Goal: Feedback & Contribution: Submit feedback/report problem

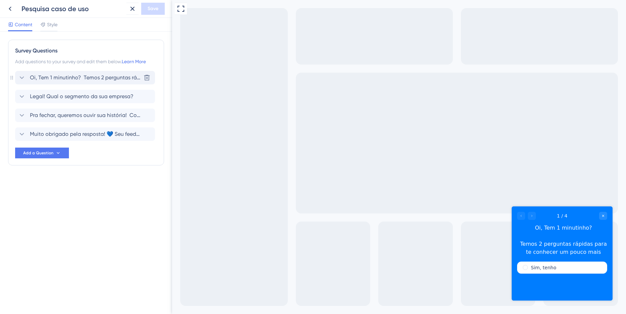
click at [68, 75] on span "Oi, Tem 1 minutinho? Temos 2 perguntas rápidas para te conhecer um pouco mais" at bounding box center [85, 78] width 111 height 8
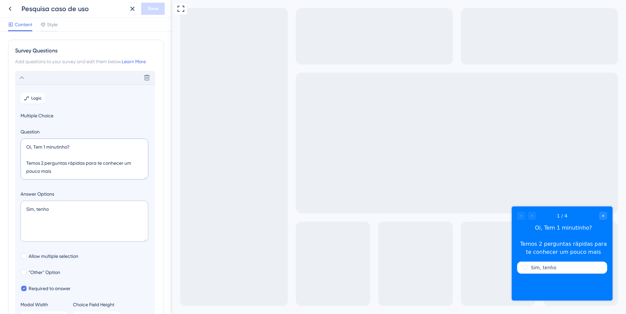
click at [64, 145] on textarea "Oi, Tem 1 minutinho? Temos 2 perguntas rápidas para te conhecer um pouco mais" at bounding box center [85, 159] width 128 height 41
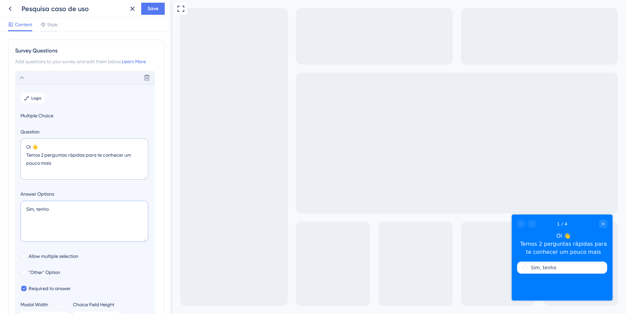
click at [51, 208] on textarea "Sim, tenho" at bounding box center [85, 221] width 128 height 41
click at [66, 150] on textarea "Oi 👋 Temos 2 perguntas rápidas para te conhecer um pouco mais" at bounding box center [85, 159] width 128 height 41
click at [71, 157] on textarea "Oi 👋 Temos 2 perguntas rápidas para te conhecer um pouco mais" at bounding box center [85, 159] width 128 height 41
click at [79, 156] on textarea "Oi 👋 Temos 2 perguntas rápidas para te conhecer um pouco mais" at bounding box center [85, 159] width 128 height 41
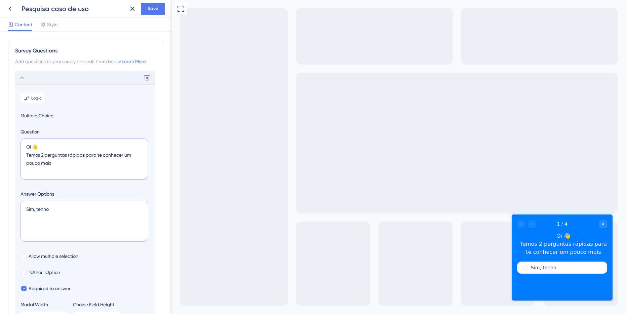
click at [79, 156] on textarea "Oi 👋 Temos 2 perguntas rápidas para te conhecer um pouco mais" at bounding box center [85, 159] width 128 height 41
drag, startPoint x: 84, startPoint y: 166, endPoint x: 136, endPoint y: 156, distance: 53.1
click at [136, 156] on textarea "Oi 👋 Temos 2 perguntas bem rápidas para te conhecer um pouco mais" at bounding box center [85, 159] width 128 height 41
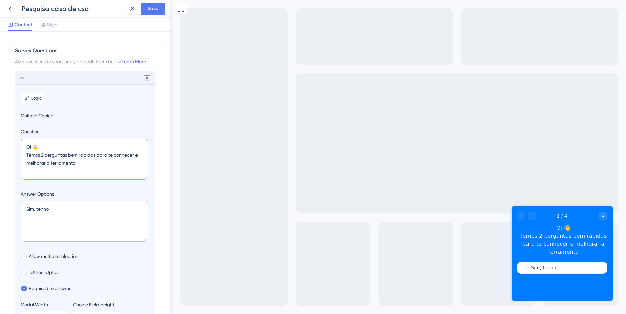
click at [119, 156] on textarea "Oi 👋 Temos 2 perguntas bem rápidas para te conhecer e melhorar a ferramenta" at bounding box center [85, 159] width 128 height 41
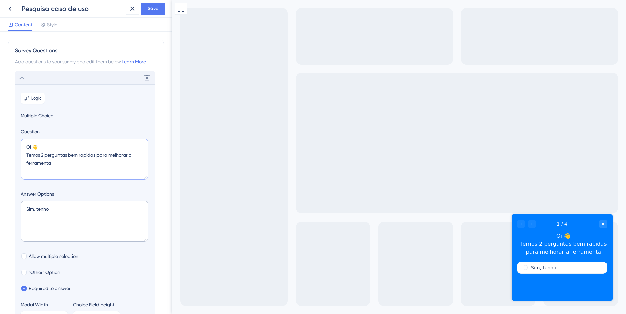
click at [94, 164] on textarea "Oi 👋 Temos 2 perguntas bem rápidas para melhorar a ferramenta" at bounding box center [85, 159] width 128 height 41
click at [32, 154] on textarea "Oi 👋 Temos 2 perguntas bem rápidas para melhorar a ferramenta!" at bounding box center [85, 159] width 128 height 41
click at [44, 154] on textarea "Oi 👋 Tenho 2 perguntas bem rápidas para melhorar a ferramenta!" at bounding box center [85, 159] width 128 height 41
click at [61, 159] on textarea "Oi 👋 Tenho duas perguntas bem rápidas para melhorar a ferramenta!" at bounding box center [85, 159] width 128 height 41
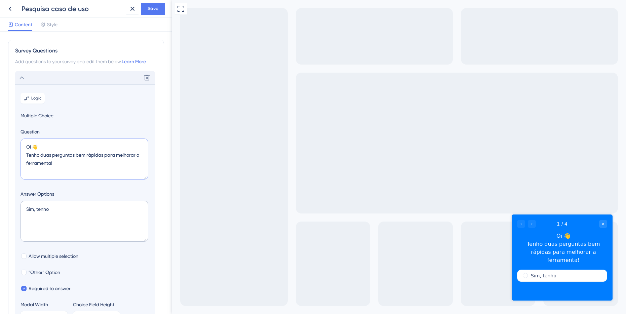
click at [50, 167] on textarea "Oi 👋 Tenho duas perguntas bem rápidas para melhorar a ferramenta!" at bounding box center [85, 159] width 128 height 41
click at [51, 163] on textarea "Oi 👋 Tenho duas perguntas bem rápidas para melhorar a ferramenta!" at bounding box center [85, 159] width 128 height 41
type textarea "Oi 👋 Tenho duas perguntas bem rápidas para melhorar a ferramenta!"
drag, startPoint x: 20, startPoint y: 208, endPoint x: 8, endPoint y: 206, distance: 12.1
click at [7, 206] on div "Survey Questions Add questions to your survey and edit them below. Learn More D…" at bounding box center [86, 173] width 172 height 283
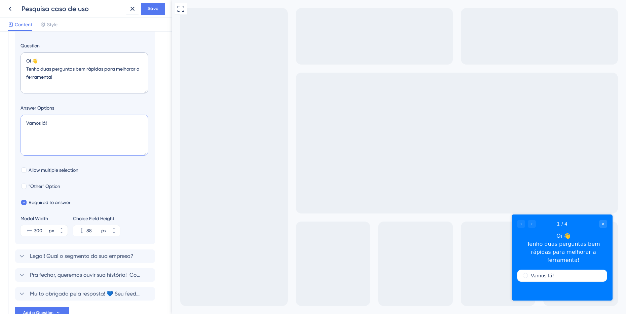
scroll to position [132, 0]
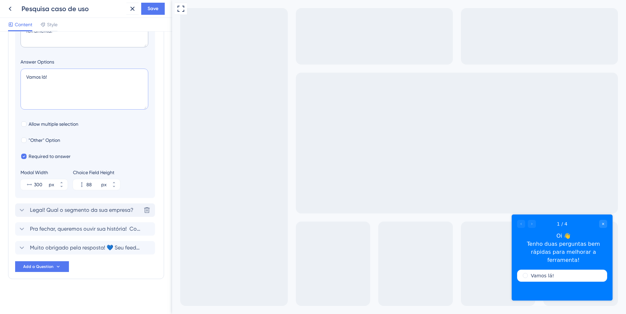
type textarea "Vamos lá!"
click at [94, 211] on span "Legal! Qual o segmento da sua empresa?" at bounding box center [82, 210] width 104 height 8
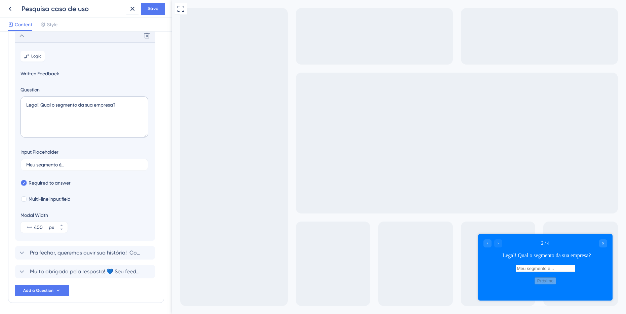
scroll to position [58, 0]
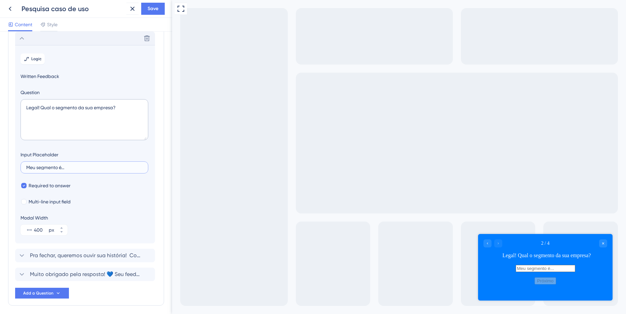
click at [81, 166] on input "Meu segmento é..." at bounding box center [84, 167] width 116 height 5
click at [73, 259] on span "Pra fechar, queremos ouvir sua história! Como a Leadster tem feito a diferença …" at bounding box center [85, 256] width 111 height 8
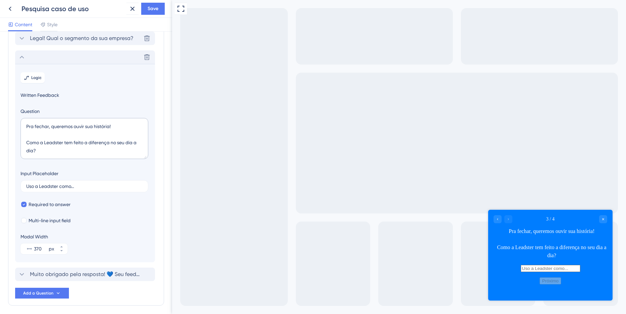
scroll to position [77, 0]
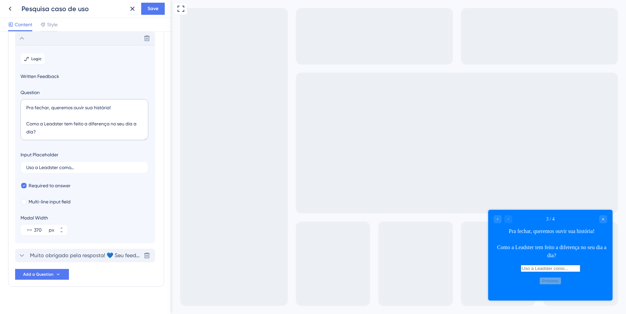
click at [67, 254] on span "Muito obrigado pela resposta! 💙 Seu feedback é essencial para construção de uma…" at bounding box center [85, 256] width 111 height 8
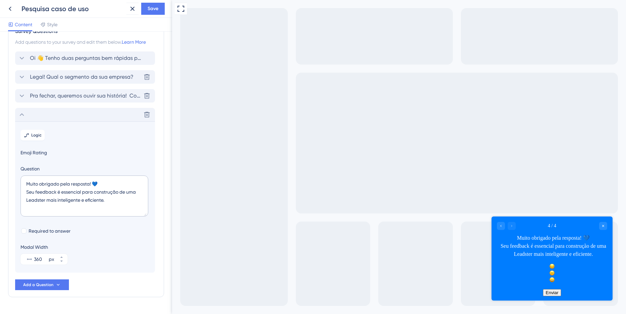
scroll to position [0, 0]
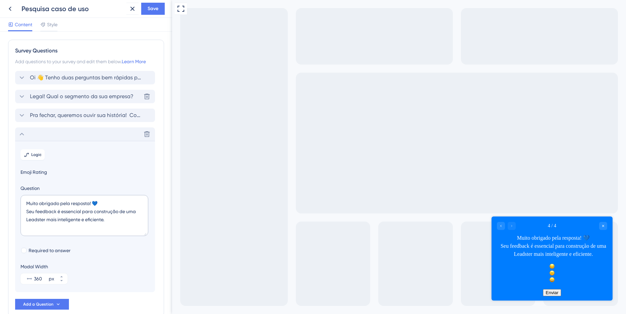
click at [75, 97] on span "Legal! Qual o segmento da sua empresa?" at bounding box center [82, 97] width 104 height 8
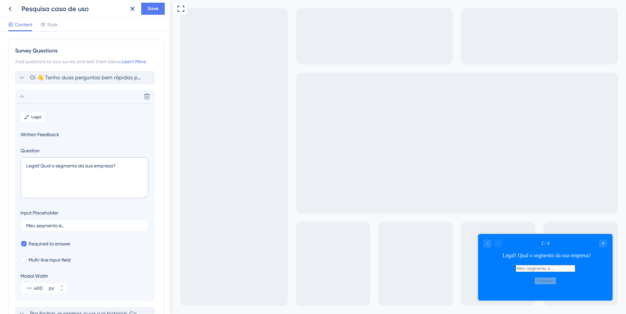
scroll to position [58, 0]
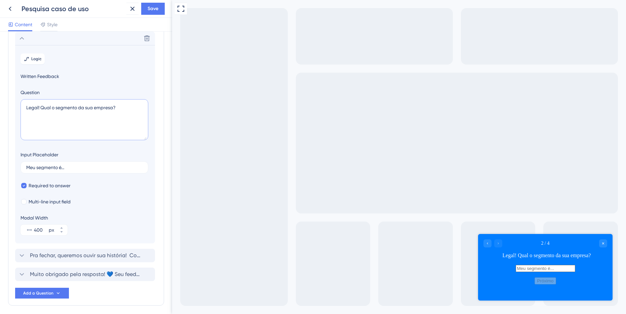
click at [74, 109] on textarea "Legal! Qual o segmento da sua empresa?" at bounding box center [85, 119] width 128 height 41
drag, startPoint x: 46, startPoint y: 107, endPoint x: 49, endPoint y: 106, distance: 3.8
click at [46, 107] on textarea "Você pode descrever com detalhes" at bounding box center [85, 119] width 128 height 41
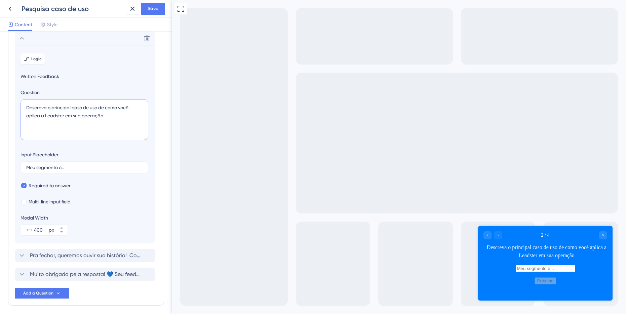
click at [67, 124] on textarea "Descreva o principal caso de uso de como você aplica a Leadster em sua operação" at bounding box center [85, 119] width 128 height 41
paste textarea "Conte um exemplo real em que a Leadster fez diferença no resultado de uma campa…"
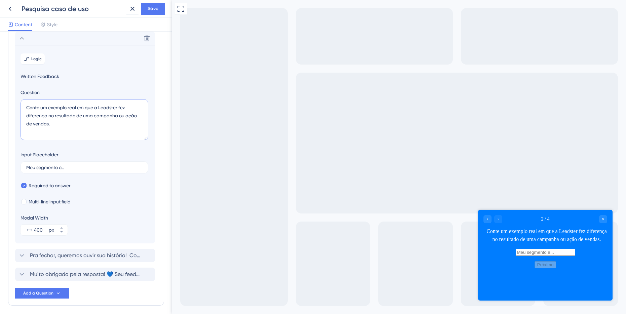
scroll to position [0, 0]
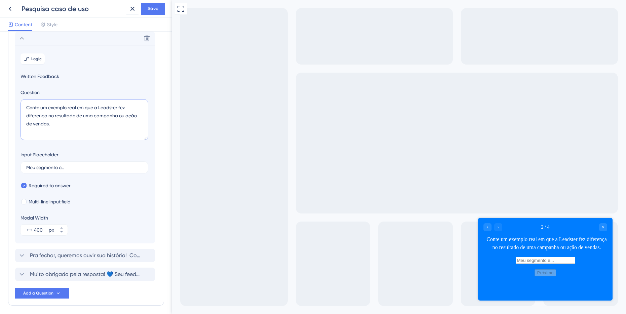
drag, startPoint x: 118, startPoint y: 124, endPoint x: 140, endPoint y: 114, distance: 23.6
click at [140, 114] on textarea "Conte um exemplo real em que a Leadster fez diferença no resultado de uma campa…" at bounding box center [85, 119] width 128 height 41
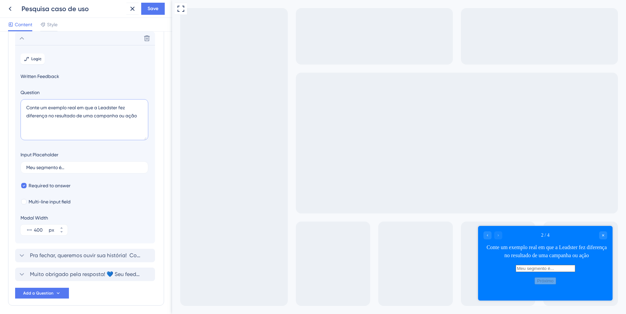
click at [116, 115] on textarea "Conte um exemplo real em que a Leadster fez diferença no resultado de uma campa…" at bounding box center [85, 119] width 128 height 41
click at [98, 121] on textarea "Conte um exemplo real em que a Leadster fez diferença no resultado de ação" at bounding box center [85, 119] width 128 height 41
click at [88, 112] on textarea "Conte um exemplo real em que a Leadster fez diferença no resultado de ação" at bounding box center [85, 119] width 128 height 41
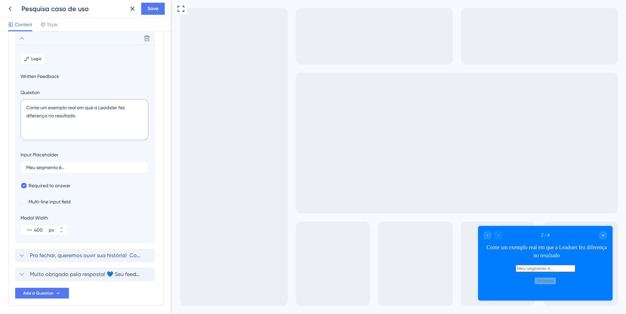
click at [65, 115] on textarea "Conte um exemplo real em que a Leadster fez diferença no resultado" at bounding box center [85, 119] width 128 height 41
type textarea "Conte um exemplo real em que a Leadster fez diferença na sua operação:"
click at [80, 114] on textarea "Conte um exemplo real em que a Leadster fez diferença na sua operação:" at bounding box center [85, 119] width 128 height 41
click at [94, 116] on textarea "Conte um exemplo real em que a Leadster fez diferença na sua operação:" at bounding box center [85, 119] width 128 height 41
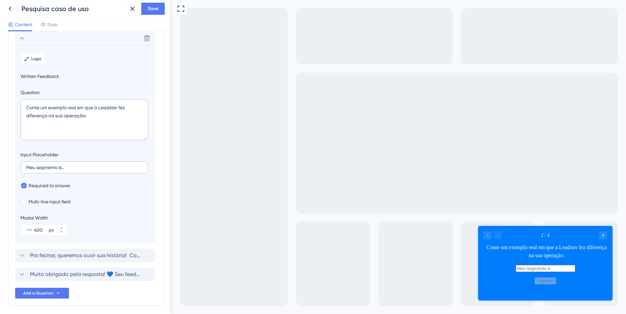
click at [57, 171] on label "Meu segmento é..." at bounding box center [85, 167] width 128 height 12
click at [57, 170] on input "Meu segmento é..." at bounding box center [84, 167] width 116 height 5
drag, startPoint x: 71, startPoint y: 170, endPoint x: 22, endPoint y: 166, distance: 49.3
click at [22, 166] on label "Meu segmento é..." at bounding box center [85, 167] width 128 height 12
click at [26, 166] on input "Meu segmento é..." at bounding box center [84, 167] width 116 height 5
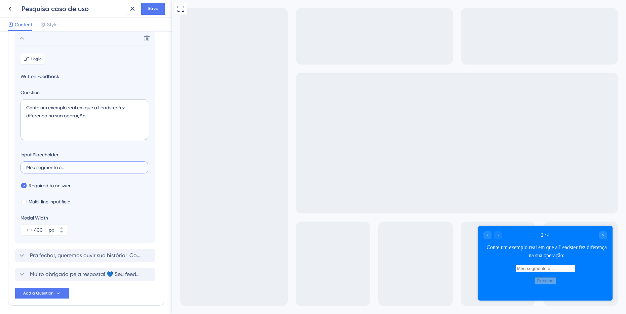
click at [62, 168] on input "Meu segmento é..." at bounding box center [84, 167] width 116 height 5
type input "Os vi"
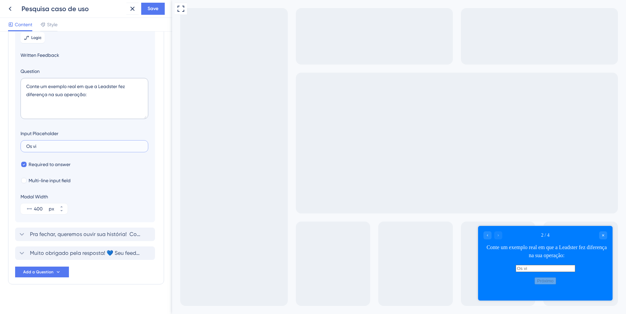
scroll to position [85, 0]
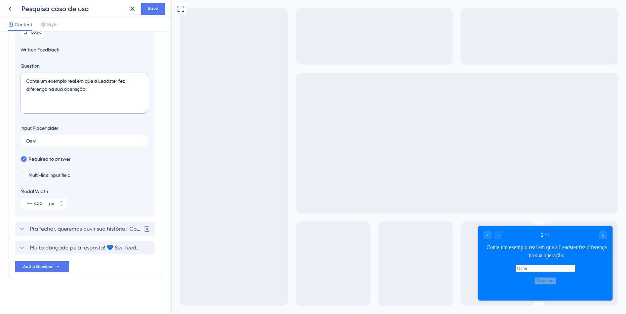
click at [95, 230] on span "Pra fechar, queremos ouvir sua história! Como a Leadster tem feito a diferença …" at bounding box center [85, 229] width 111 height 8
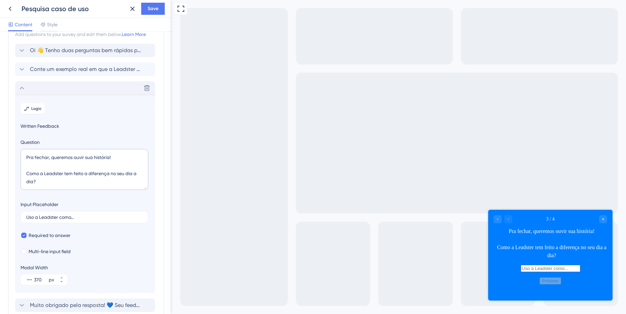
scroll to position [0, 0]
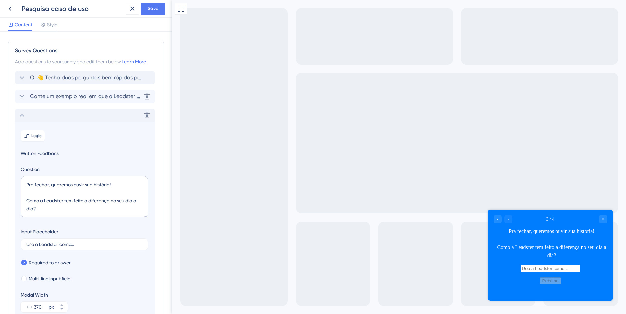
click at [71, 96] on span "Conte um exemplo real em que a Leadster fez diferença na sua operação:" at bounding box center [85, 97] width 111 height 8
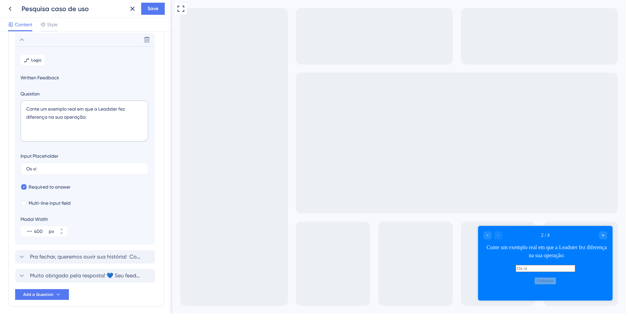
scroll to position [58, 0]
click at [92, 112] on textarea "Conte um exemplo real em que a Leadster fez diferença na sua operação:" at bounding box center [85, 119] width 128 height 41
paste textarea "Qual é o problema mais crítico que a Leadster resolveu para sua operação de mar…"
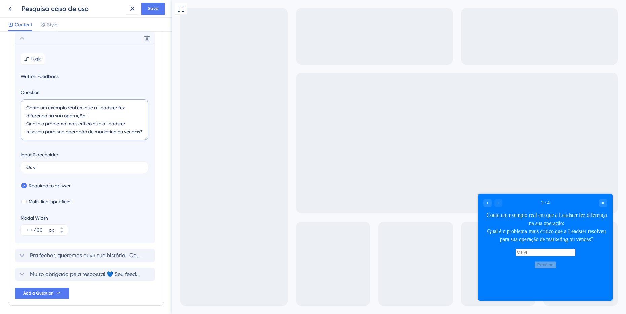
scroll to position [0, 0]
drag, startPoint x: 89, startPoint y: 109, endPoint x: 9, endPoint y: 93, distance: 81.8
click at [9, 93] on div "Survey Questions Add questions to your survey and edit them below. Learn More O…" at bounding box center [86, 143] width 156 height 324
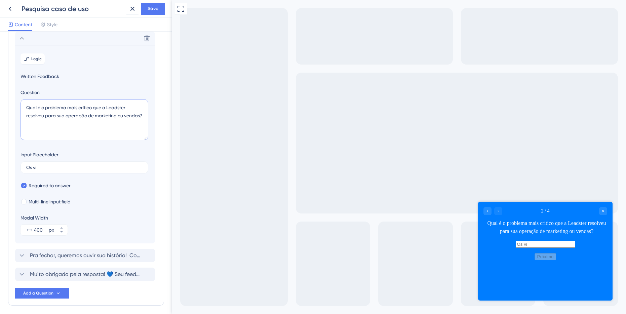
click at [26, 114] on textarea "Qual é o problema mais crítico que a Leadster resolveu para sua operação de mar…" at bounding box center [85, 119] width 128 height 41
type textarea "Qual é o problema mais crítico que a Leadster resolveu para sua operação de mar…"
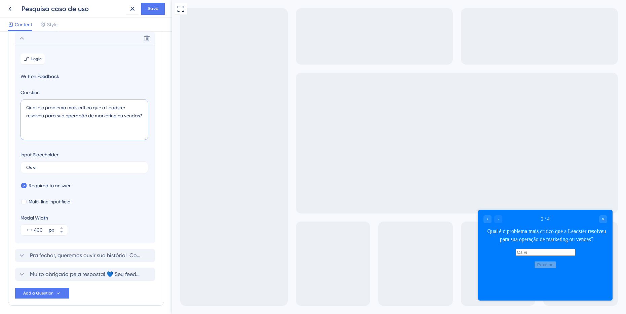
scroll to position [85, 0]
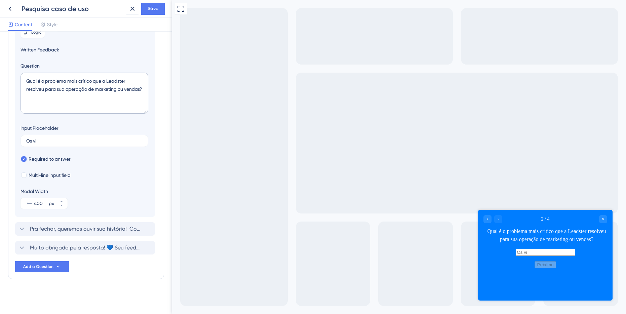
click at [92, 227] on span "Pra fechar, queremos ouvir sua história! Como a Leadster tem feito a diferença …" at bounding box center [85, 229] width 111 height 8
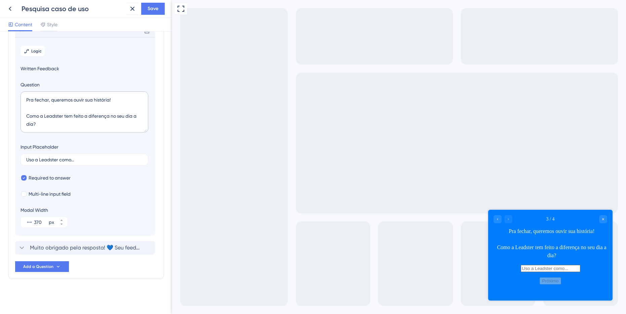
scroll to position [77, 0]
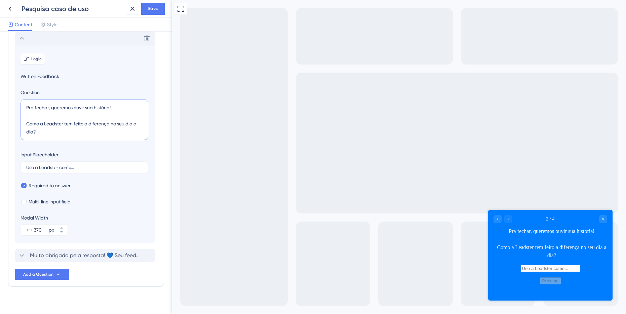
click at [73, 120] on textarea "Pra fechar, queremos ouvir sua história! Como a Leadster tem feito a diferença …" at bounding box center [85, 119] width 128 height 41
paste textarea "Conte um exemplo real em que a Leadster fez diferença na sua operação:"
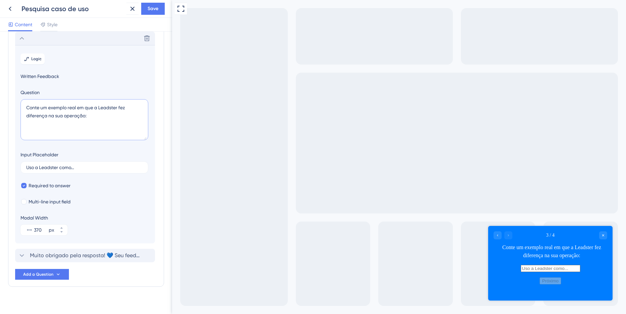
scroll to position [0, 0]
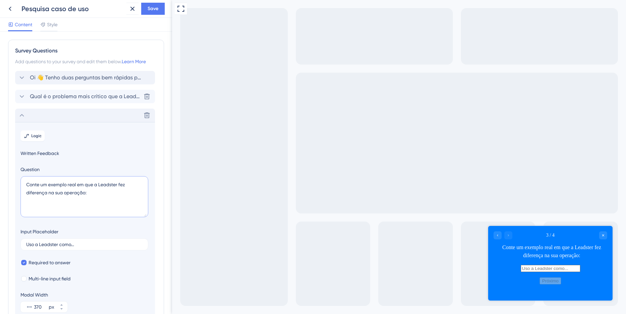
type textarea "Conte um exemplo real em que a Leadster fez diferença na sua operação:"
click at [85, 98] on span "Qual é o problema mais crítico que a Leadster resolveu para sua operação de mar…" at bounding box center [85, 97] width 111 height 8
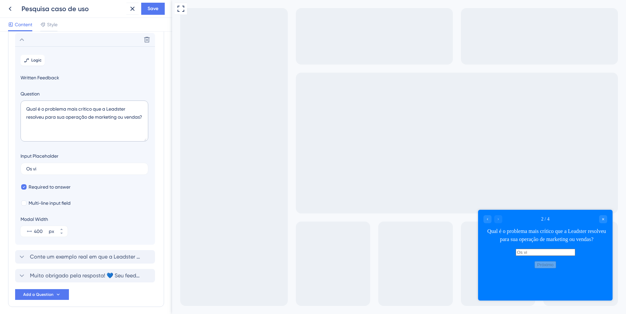
scroll to position [58, 0]
click at [81, 122] on textarea "Qual é o problema mais crítico que a Leadster resolveu para sua operação de mar…" at bounding box center [85, 119] width 128 height 41
click at [80, 117] on textarea "Qual é o problema mais crítico que a Leadster resolveu para sua operação de mar…" at bounding box center [85, 119] width 128 height 41
click at [75, 125] on textarea "Qual é o problema mais crítico que a Leadster resolveu para sua operação de mar…" at bounding box center [85, 119] width 128 height 41
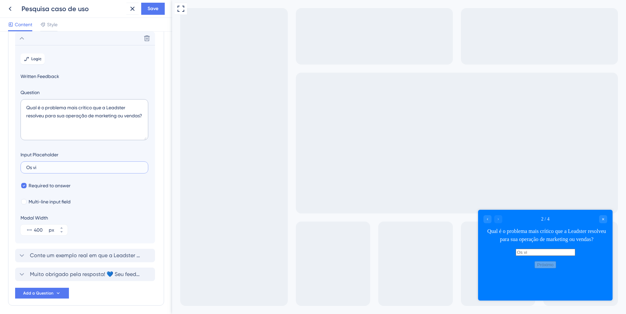
click at [72, 165] on input "Os vi" at bounding box center [84, 167] width 116 height 5
click at [69, 124] on textarea "Qual é o problema mais crítico que a Leadster resolveu para sua operação de mar…" at bounding box center [85, 119] width 128 height 41
paste textarea
type textarea "Qual é o problema mais crítico que a Leadster resolveu para sua operação de mar…"
click at [98, 169] on input "Os vi" at bounding box center [84, 167] width 116 height 5
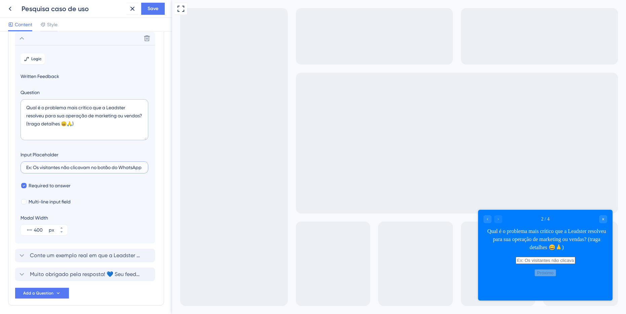
scroll to position [0, 1]
click at [99, 169] on input "Ex: Os visitantes não clicavam no botão do WhatsApp" at bounding box center [84, 167] width 116 height 5
click at [129, 168] on input "Ex: Os visitantes não clicavam no botão do WhatsApp" at bounding box center [84, 167] width 116 height 5
click at [59, 166] on input "Ex: Os visitantes não clicavam no botão do WhatsApp" at bounding box center [84, 167] width 116 height 5
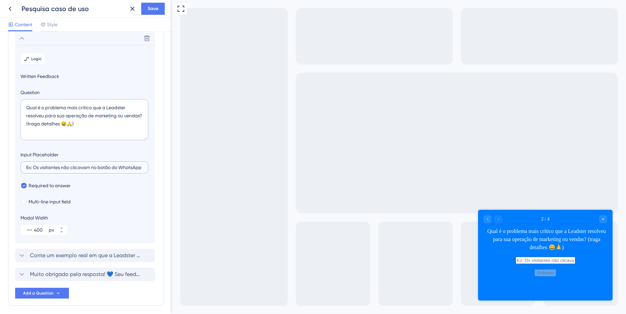
click at [59, 166] on input "Ex: Os visitantes não clicavam no botão do WhatsApp" at bounding box center [84, 167] width 116 height 5
click at [34, 166] on input "Ex: Os visitantes não clicavam no botão do WhatsApp" at bounding box center [84, 167] width 116 height 5
click at [37, 166] on input "Ex: Os visitantes não clicavam no botão do WhatsApp" at bounding box center [84, 167] width 116 height 5
click at [118, 164] on label "Ex: Visitantes não clicavam no botão do WhatsApp" at bounding box center [85, 167] width 128 height 12
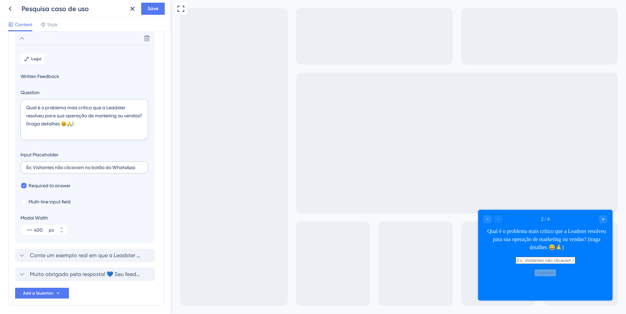
click at [118, 165] on input "Ex: Visitantes não clicavam no botão do WhatsApp" at bounding box center [84, 167] width 116 height 5
click at [118, 164] on label "Ex: Visitantes não clicavam no botão do WhatsApp" at bounding box center [85, 167] width 128 height 12
click at [118, 165] on input "Ex: Visitantes não clicavam no botão do WhatsApp" at bounding box center [84, 167] width 116 height 5
click at [128, 170] on label "Ex: Visitantes não clicavam no botão do WhatsApp" at bounding box center [85, 167] width 128 height 12
click at [128, 170] on input "Ex: Visitantes não clicavam no botão do WhatsApp" at bounding box center [84, 167] width 116 height 5
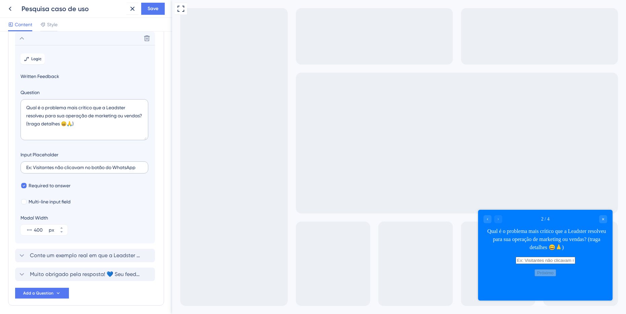
click at [128, 170] on label "Ex: Visitantes não clicavam no botão do WhatsApp" at bounding box center [85, 167] width 128 height 12
click at [128, 170] on input "Ex: Visitantes não clicavam no botão do WhatsApp" at bounding box center [84, 167] width 116 height 5
click at [128, 170] on label "Ex: Visitantes não clicavam no botão do WhatsAppwh" at bounding box center [85, 167] width 128 height 12
click at [128, 170] on input "Ex: Visitantes não clicavam no botão do WhatsAppwh" at bounding box center [84, 167] width 116 height 5
click at [128, 170] on label "Ex: Visitantes não clicavam no botão do WhatsAppwh" at bounding box center [85, 167] width 128 height 12
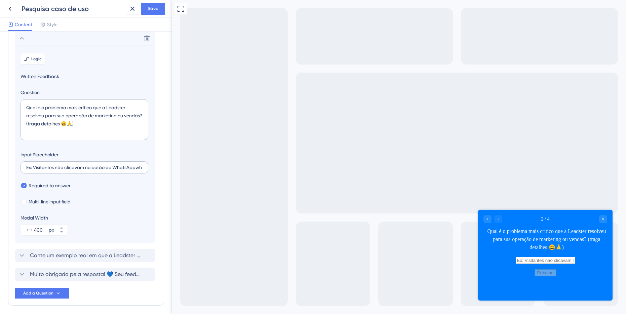
click at [128, 170] on input "Ex: Visitantes não clicavam no botão do WhatsAppwh" at bounding box center [84, 167] width 116 height 5
click at [132, 164] on label "Ex: Visitantes não clicavam no botão do WhatsAppwhw" at bounding box center [85, 167] width 128 height 12
click at [132, 165] on input "Ex: Visitantes não clicavam no botão do WhatsAppwhw" at bounding box center [84, 167] width 116 height 5
click at [132, 164] on label "Ex: Visitantes não clicavam no botão do WhatsAppwhw" at bounding box center [85, 167] width 128 height 12
click at [132, 165] on input "Ex: Visitantes não clicavam no botão do WhatsAppwhw" at bounding box center [84, 167] width 116 height 5
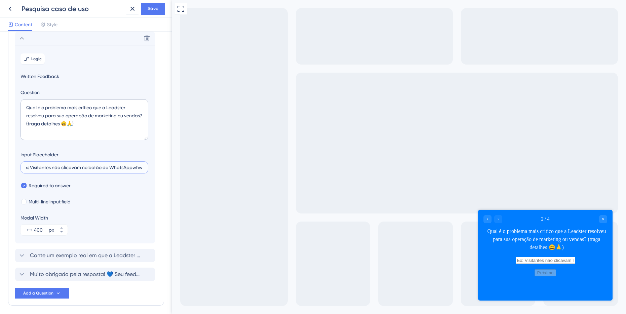
scroll to position [0, 4]
click at [130, 167] on input "Ex: Visitantes não clicavam no botão do WhatsAppwhw" at bounding box center [84, 167] width 116 height 5
click at [40, 168] on input "Ex: Visitantes não clicavam no botão do whatsapp" at bounding box center [84, 167] width 116 height 5
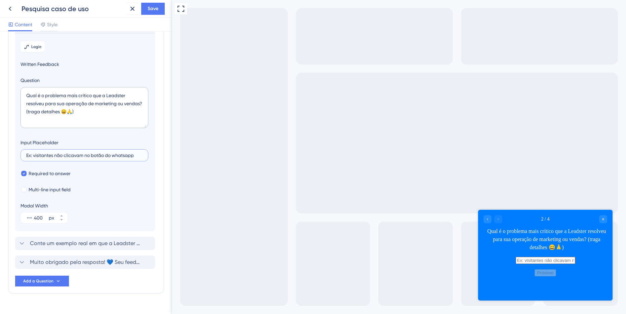
scroll to position [72, 0]
type input "Ex: visitantes não clicavam no botão do whatsapp"
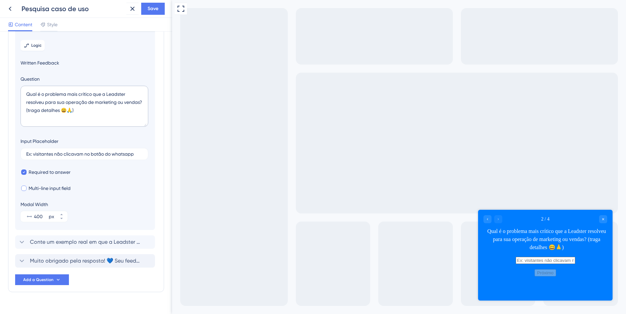
click at [55, 189] on span "Multi-line input field" at bounding box center [50, 188] width 42 height 8
checkbox input "true"
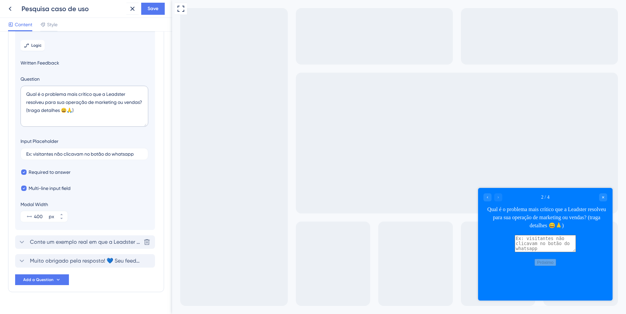
click at [85, 237] on div "Conte um exemplo real em que a Leadster fez diferença na sua operação: Delete" at bounding box center [85, 242] width 140 height 13
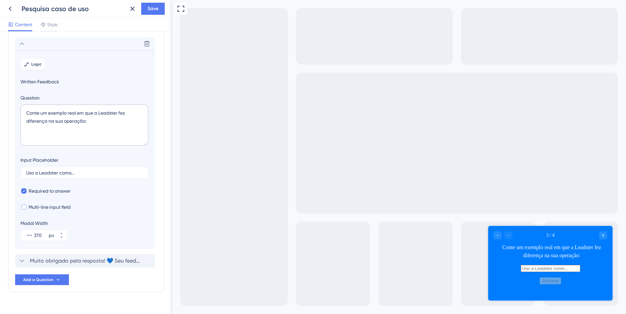
scroll to position [77, 0]
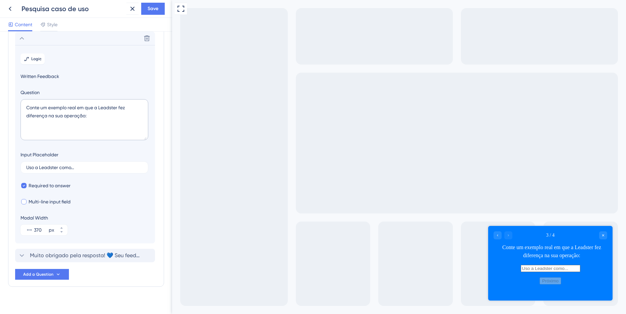
click at [57, 201] on span "Multi-line input field" at bounding box center [50, 202] width 42 height 8
checkbox input "true"
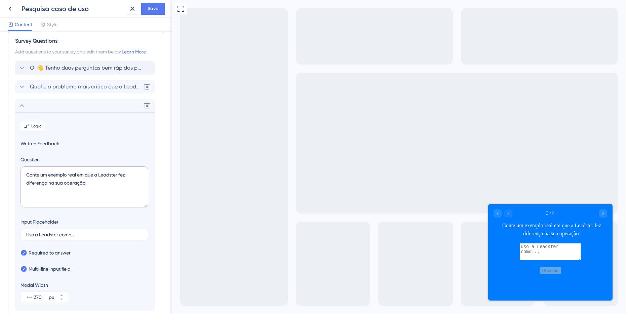
click at [71, 83] on span "Qual é o problema mais crítico que a Leadster resolveu para sua operação de mar…" at bounding box center [85, 87] width 111 height 8
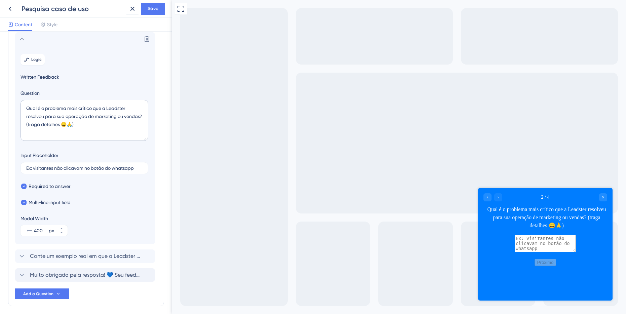
scroll to position [58, 0]
click at [93, 255] on span "Conte um exemplo real em que a Leadster fez diferença na sua operação:" at bounding box center [85, 256] width 111 height 8
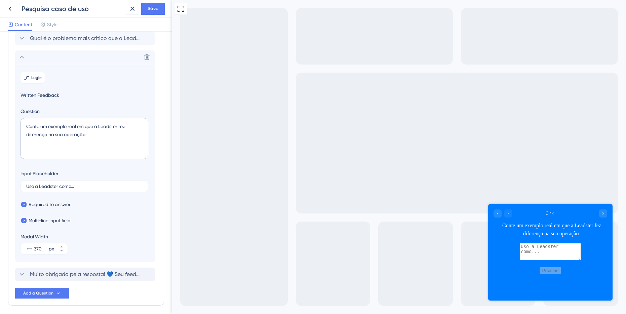
scroll to position [77, 0]
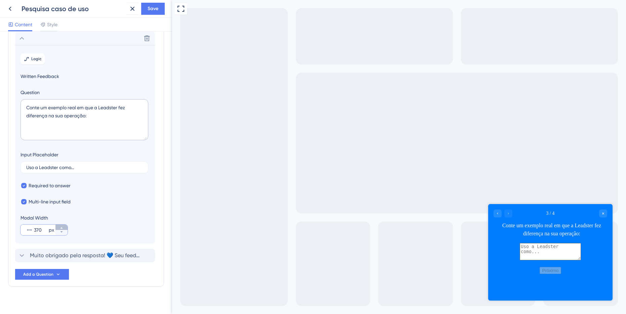
click at [61, 225] on button "370 px" at bounding box center [62, 227] width 12 height 5
click at [61, 226] on icon at bounding box center [62, 228] width 4 height 4
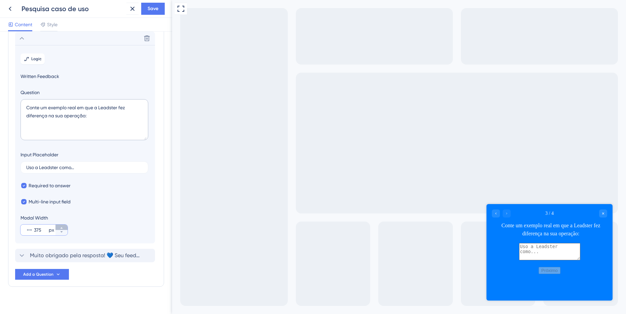
click at [61, 226] on icon at bounding box center [62, 228] width 4 height 4
click at [35, 227] on input "377" at bounding box center [40, 230] width 13 height 8
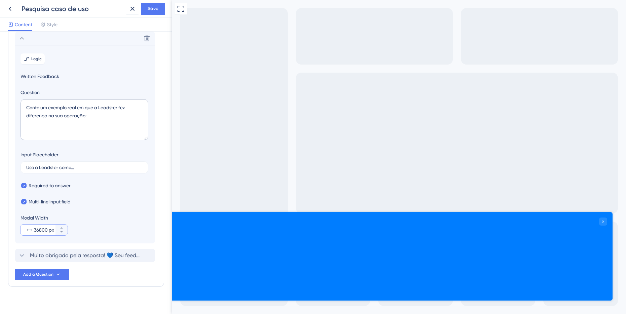
click at [41, 232] on input "36800" at bounding box center [40, 230] width 13 height 8
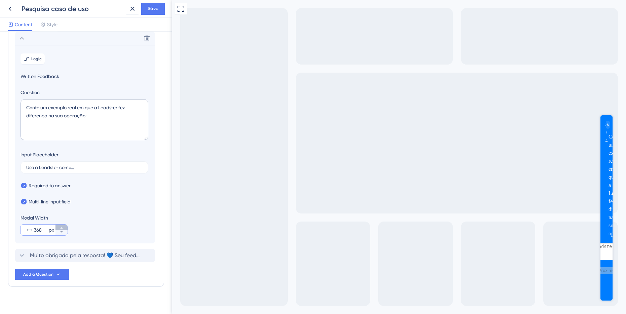
click at [59, 228] on button "368 px" at bounding box center [62, 227] width 12 height 5
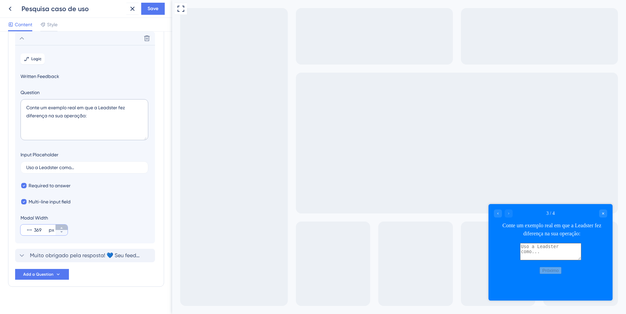
click at [60, 228] on icon at bounding box center [62, 228] width 4 height 4
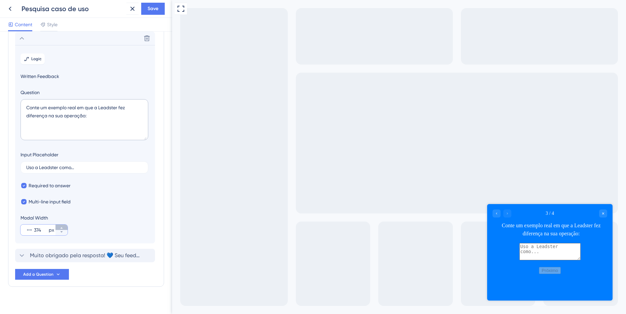
click at [60, 228] on icon at bounding box center [62, 228] width 4 height 4
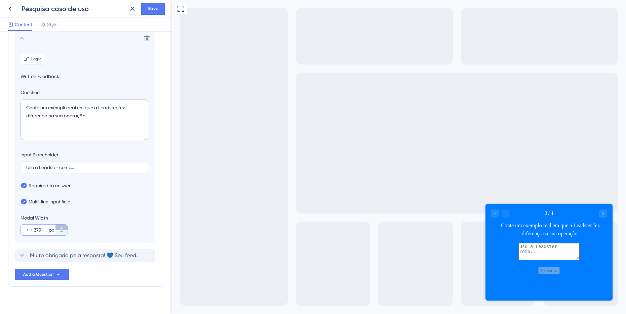
click at [60, 228] on icon at bounding box center [62, 228] width 4 height 4
click at [60, 227] on icon at bounding box center [62, 228] width 4 height 4
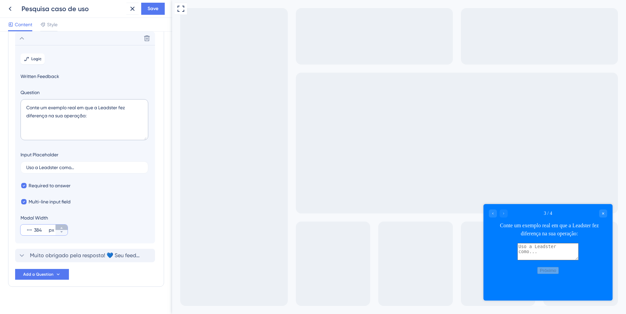
click at [60, 228] on icon at bounding box center [62, 228] width 4 height 4
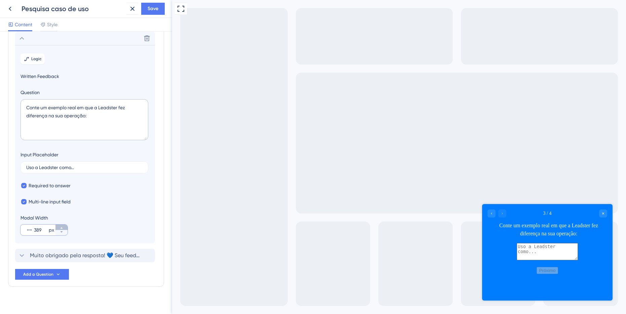
click at [60, 228] on icon at bounding box center [62, 228] width 4 height 4
click at [60, 227] on icon at bounding box center [62, 228] width 4 height 4
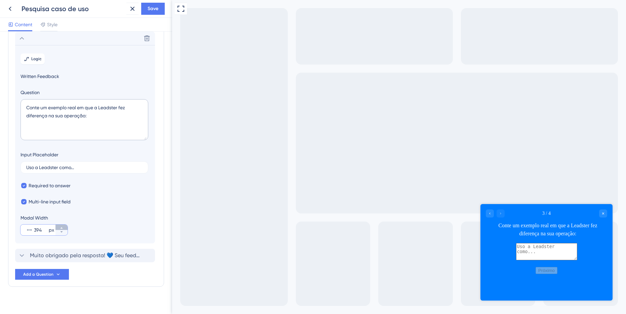
click at [60, 227] on icon at bounding box center [62, 228] width 4 height 4
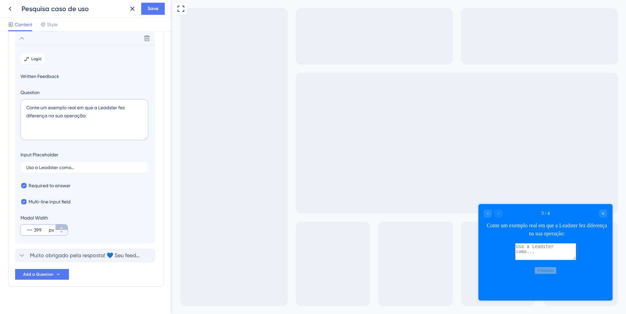
click at [60, 227] on icon at bounding box center [62, 228] width 4 height 4
type input "400"
click at [94, 116] on textarea "Conte um exemplo real em que a Leadster fez diferença na sua operação:" at bounding box center [85, 119] width 128 height 41
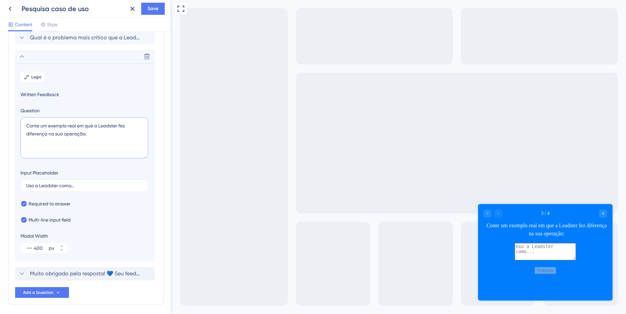
scroll to position [55, 0]
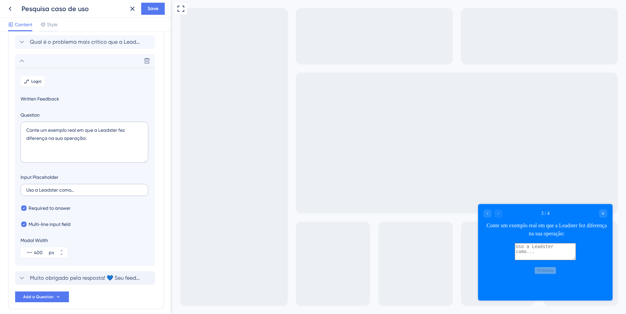
click at [81, 193] on label "Uso a Leadster como..." at bounding box center [85, 190] width 128 height 12
click at [81, 192] on input "Uso a Leadster como..." at bounding box center [84, 190] width 116 height 5
drag, startPoint x: 76, startPoint y: 191, endPoint x: 19, endPoint y: 185, distance: 57.2
click at [18, 186] on section "Logic Written Feedback Question Conte um exemplo real em que a Leadster fez dif…" at bounding box center [85, 167] width 140 height 199
click at [93, 193] on label "Usamos a Leadster em" at bounding box center [85, 190] width 128 height 12
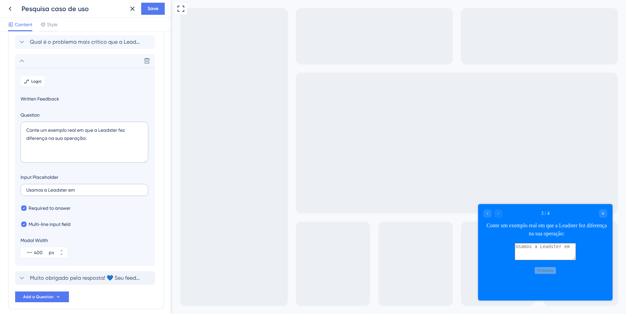
click at [93, 192] on input "Usamos a Leadster em" at bounding box center [84, 190] width 116 height 5
click at [93, 193] on label "Usamos a Leadster em" at bounding box center [85, 190] width 128 height 12
click at [93, 192] on input "Usamos a Leadster em" at bounding box center [84, 190] width 116 height 5
click at [117, 190] on input "Usamos a Leadster para fazer a distribuição dos leads para o local correto, tem…" at bounding box center [84, 190] width 116 height 5
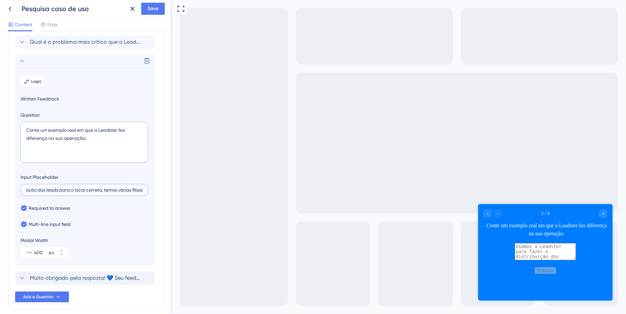
type input "Usamos a Leadster para fazer a distribuição dos leads para o local correto, tem…"
click at [133, 188] on input "Usamos a Leadster para fazer a distribuição dos leads para o local correto, tem…" at bounding box center [84, 190] width 116 height 5
click at [140, 188] on input "Usamos a Leadster para fazer a distribuição dos leads para o local correto, tem…" at bounding box center [84, 190] width 116 height 5
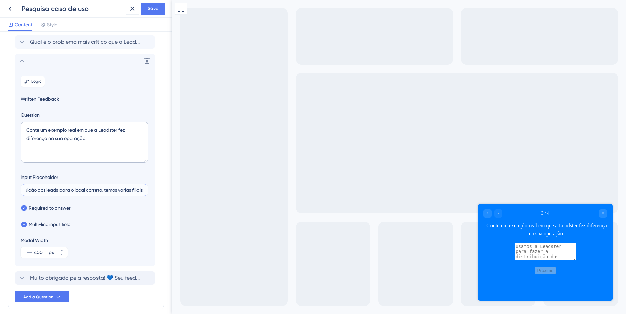
click at [140, 188] on input "Usamos a Leadster para fazer a distribuição dos leads para o local correto, tem…" at bounding box center [84, 190] width 116 height 5
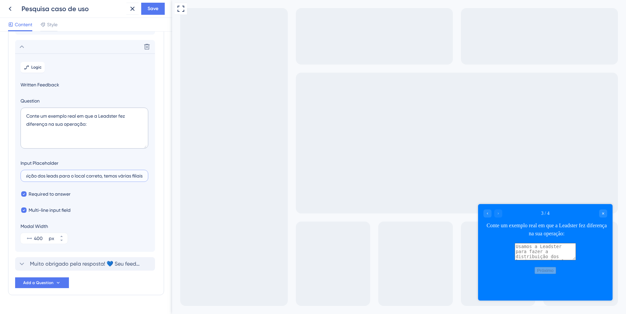
scroll to position [85, 0]
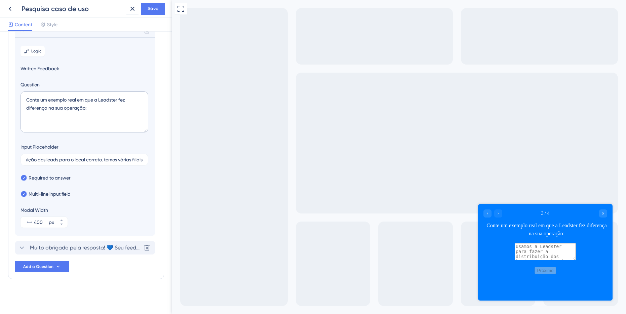
click at [95, 246] on span "Muito obrigado pela resposta! 💙 Seu feedback é essencial para construção de uma…" at bounding box center [85, 248] width 111 height 8
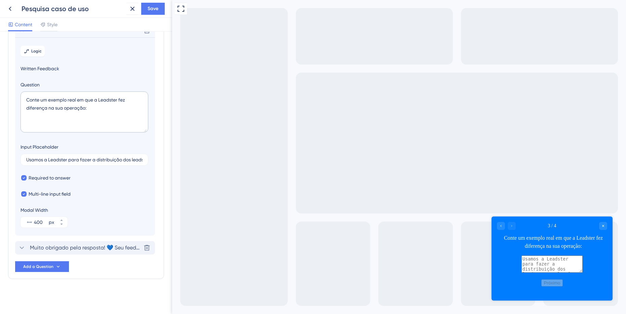
scroll to position [38, 0]
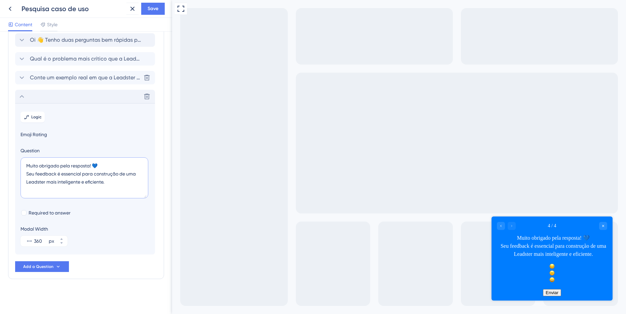
click at [85, 177] on textarea "Muito obrigado pela resposta! 💙 Seu feedback é essencial para construção de uma…" at bounding box center [85, 177] width 128 height 41
click at [155, 11] on span "Save" at bounding box center [153, 9] width 11 height 8
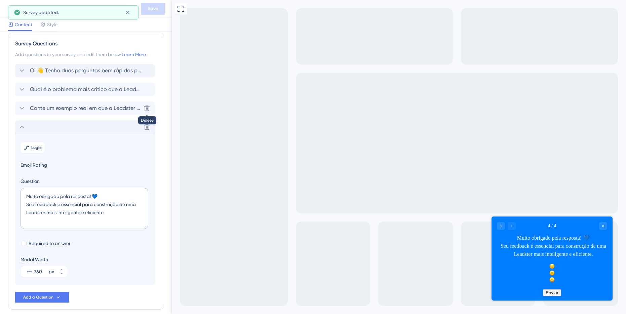
scroll to position [0, 0]
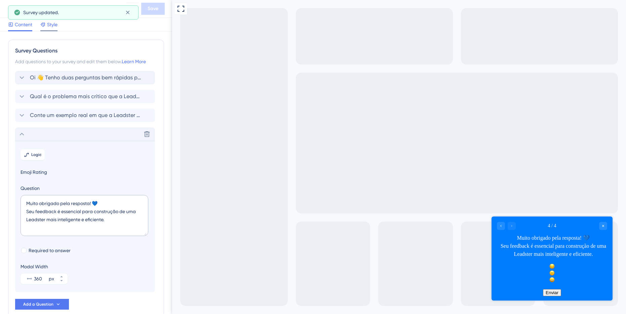
click at [51, 27] on span "Style" at bounding box center [52, 25] width 10 height 8
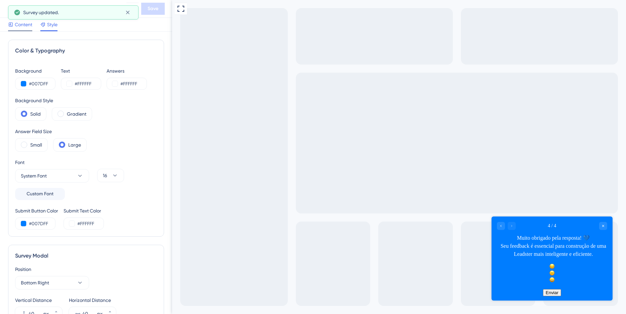
click at [26, 25] on span "Content" at bounding box center [23, 25] width 17 height 8
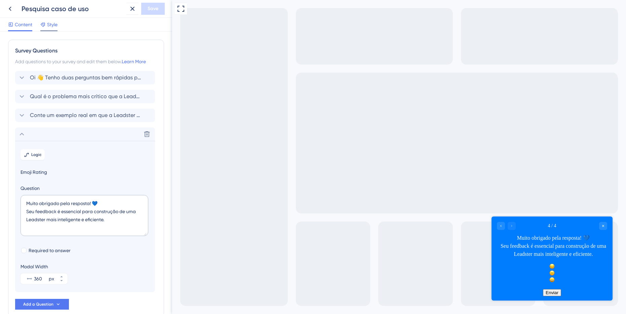
click at [55, 26] on span "Style" at bounding box center [52, 25] width 10 height 8
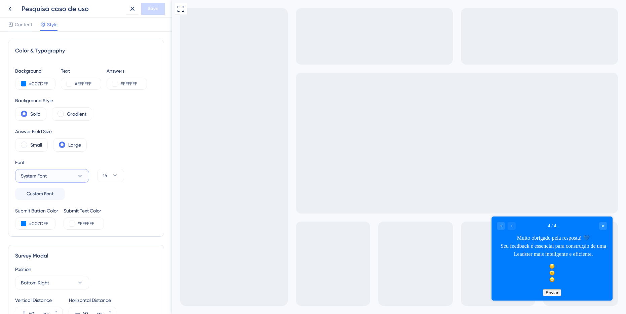
click at [72, 178] on button "System Font" at bounding box center [52, 175] width 74 height 13
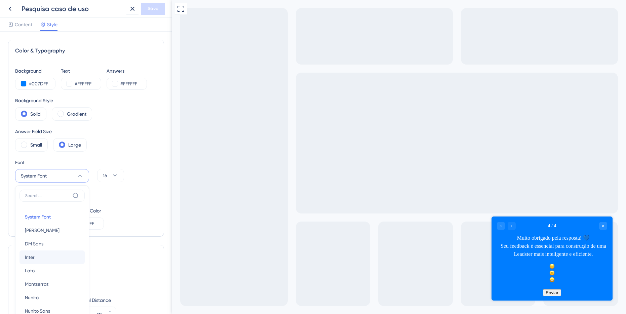
scroll to position [80, 0]
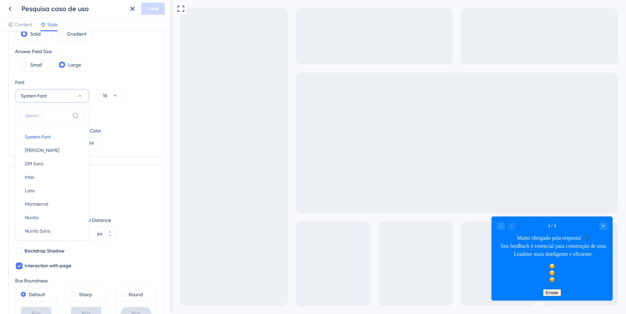
click at [153, 101] on div "Color & Typography Background #007DFF Text #FFFFFF Answers #FFFFFF Background S…" at bounding box center [86, 58] width 156 height 197
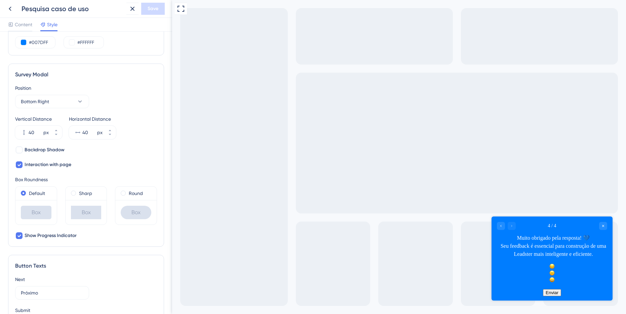
scroll to position [180, 0]
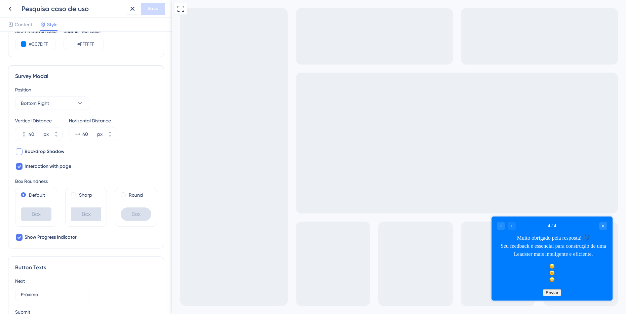
click at [38, 150] on span "Backdrop Shadow" at bounding box center [45, 152] width 40 height 8
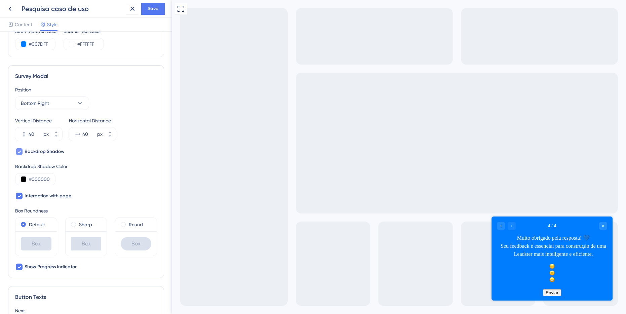
click at [38, 150] on span "Backdrop Shadow" at bounding box center [45, 152] width 40 height 8
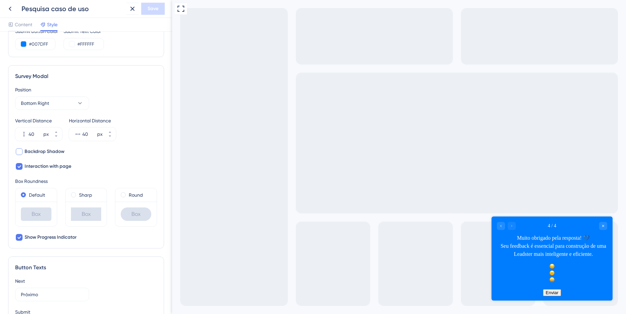
click at [38, 150] on span "Backdrop Shadow" at bounding box center [45, 152] width 40 height 8
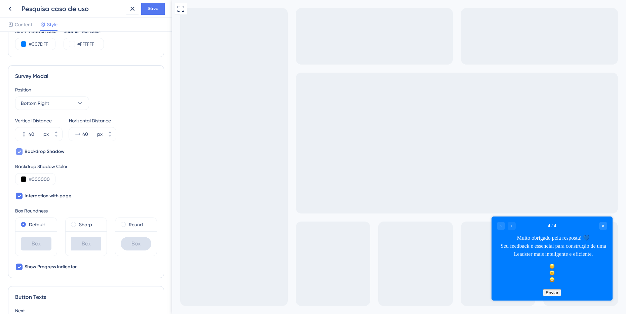
click at [36, 151] on span "Backdrop Shadow" at bounding box center [45, 152] width 40 height 8
checkbox input "false"
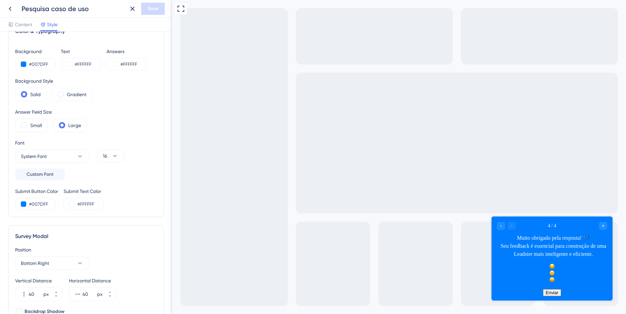
scroll to position [0, 0]
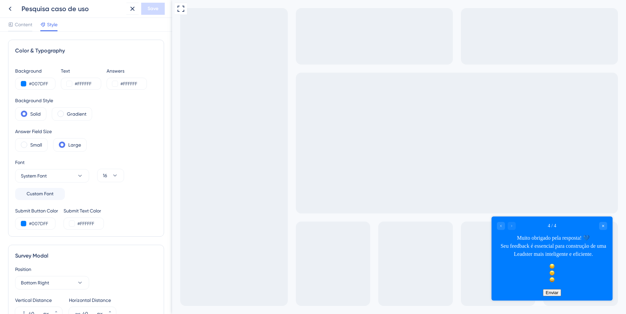
click at [27, 31] on div "Pesquisa caso de uso Save Content Style Color & Typography Background #007DFF T…" at bounding box center [86, 157] width 172 height 314
click at [26, 26] on span "Content" at bounding box center [23, 25] width 17 height 8
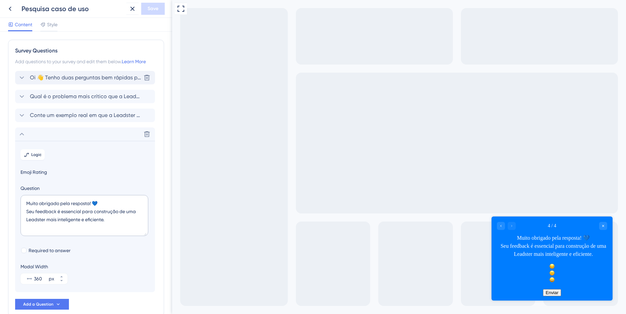
click at [94, 76] on span "Oi 👋 Tenho duas perguntas bem rápidas para melhorar a ferramenta!" at bounding box center [85, 78] width 111 height 8
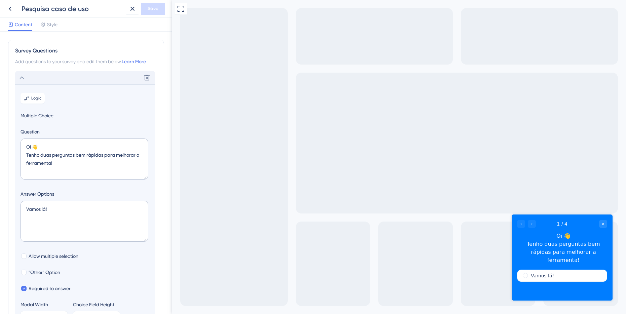
scroll to position [39, 0]
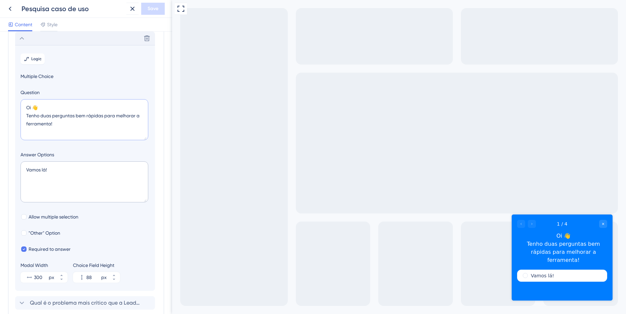
click at [47, 115] on textarea "Oi 👋 Tenho duas perguntas bem rápidas para melhorar a ferramenta!" at bounding box center [85, 119] width 128 height 41
click at [34, 114] on textarea "Oi 👋 Tenho duas perguntas bem rápidas para melhorar a ferramenta!" at bounding box center [85, 119] width 128 height 41
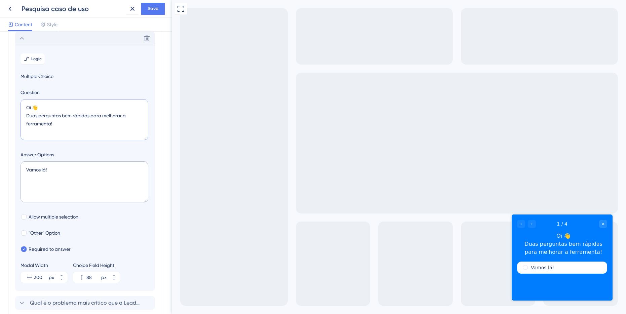
click at [31, 114] on textarea "Oi 👋 Duas perguntas bem rápidas para melhorar a ferramenta!" at bounding box center [85, 119] width 128 height 41
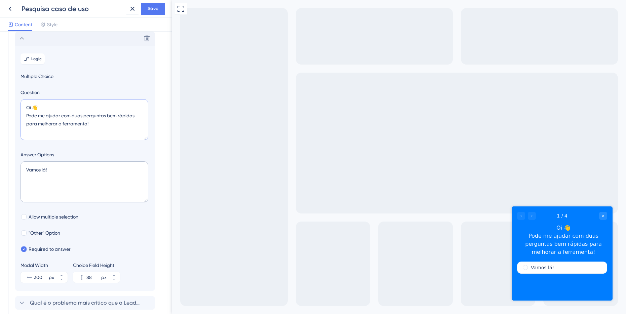
click at [53, 115] on textarea "Oi 👋 Pode me ajudar com duas perguntas bem rápidas para melhorar a ferramenta!" at bounding box center [85, 119] width 128 height 41
click at [26, 117] on textarea "Oi 👋 Pode me ajudar com duas perguntas bem rápidas para melhorar a ferramenta!" at bounding box center [85, 119] width 128 height 41
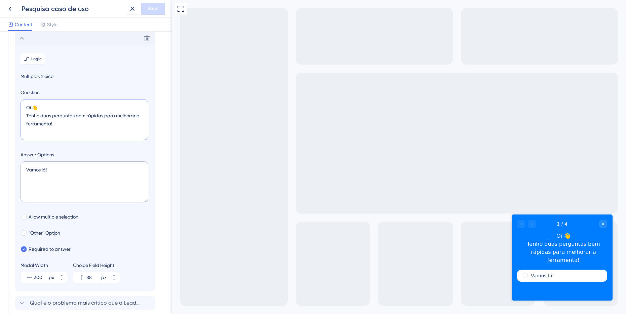
click at [101, 117] on textarea "Oi 👋 Tenho duas perguntas bem rápidas para melhorar a ferramenta!" at bounding box center [85, 119] width 128 height 41
click at [96, 116] on textarea "Oi 👋 Tenho duas perguntas bem rápidas para melhorar a ferramenta!" at bounding box center [85, 119] width 128 height 41
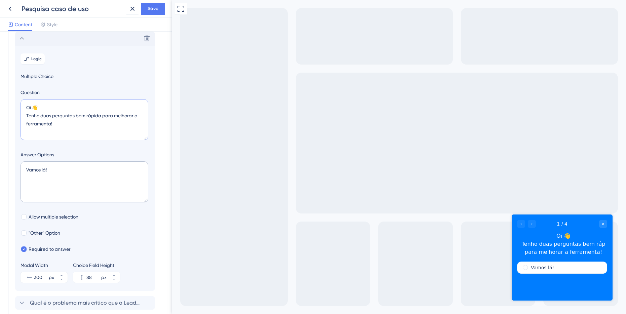
type textarea "Oi 👋 Tenho duas perguntas bem rápidas para melhorar a ferramenta!"
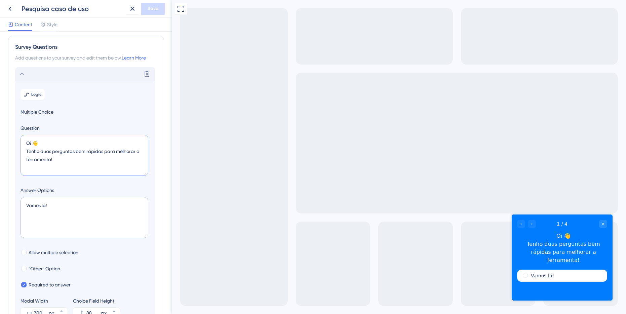
scroll to position [0, 0]
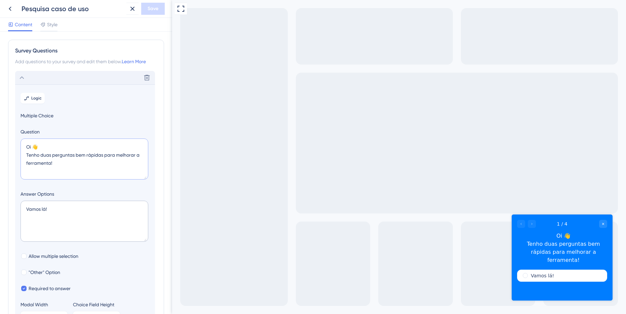
click at [45, 150] on textarea "Oi 👋 Tenho duas perguntas bem rápidas para melhorar a ferramenta!" at bounding box center [85, 159] width 128 height 41
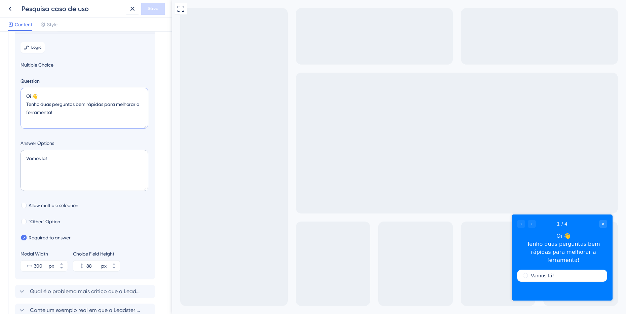
scroll to position [74, 0]
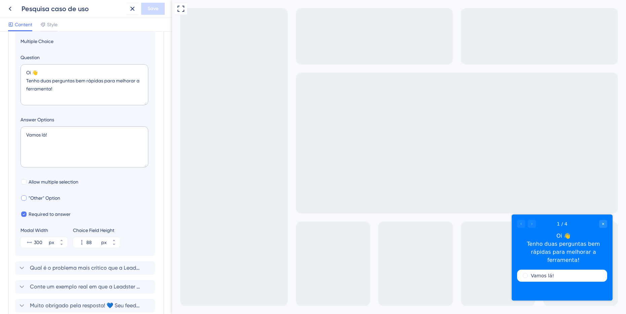
click at [56, 196] on span ""Other" Option" at bounding box center [45, 198] width 32 height 8
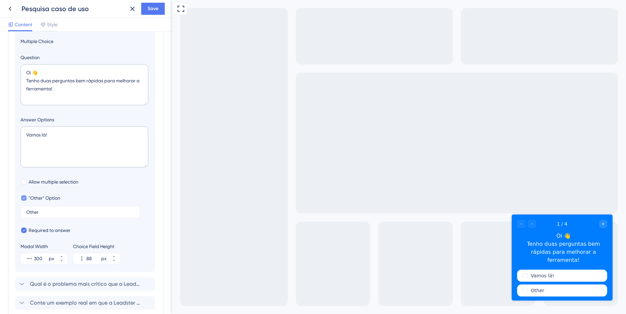
click at [56, 196] on span ""Other" Option" at bounding box center [45, 198] width 32 height 8
checkbox input "false"
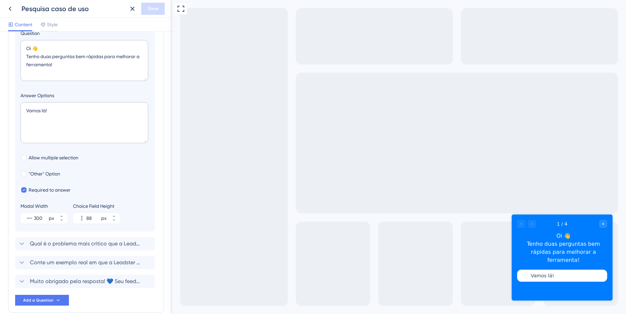
scroll to position [130, 0]
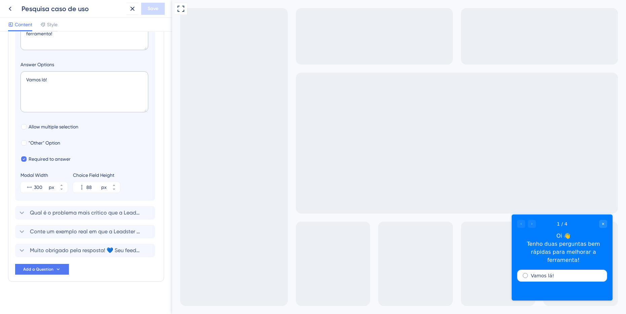
click at [550, 273] on label "Vamos lá!" at bounding box center [542, 276] width 23 height 7
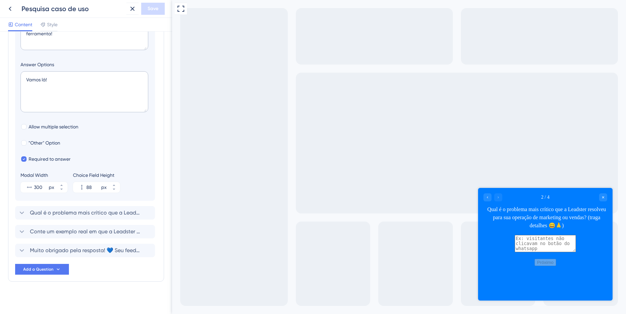
click at [534, 252] on textarea at bounding box center [545, 243] width 61 height 17
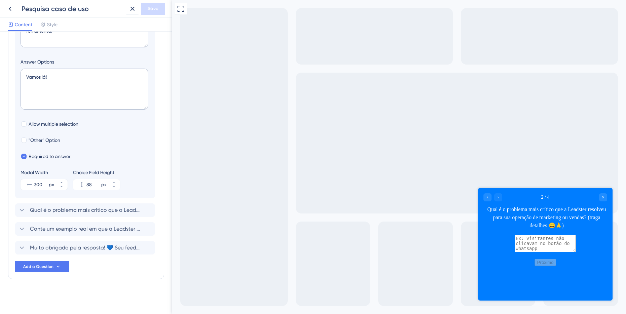
scroll to position [0, 0]
click at [98, 227] on span "Conte um exemplo real em que a Leadster fez diferença na sua operação:" at bounding box center [85, 229] width 111 height 8
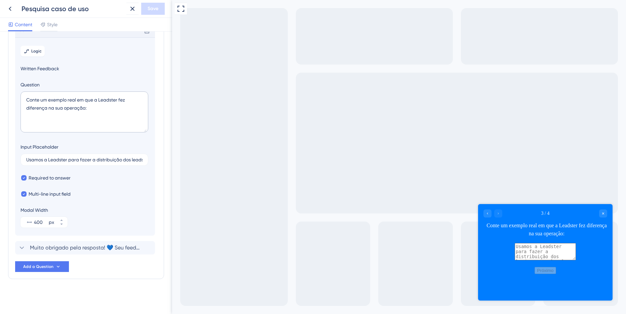
scroll to position [77, 0]
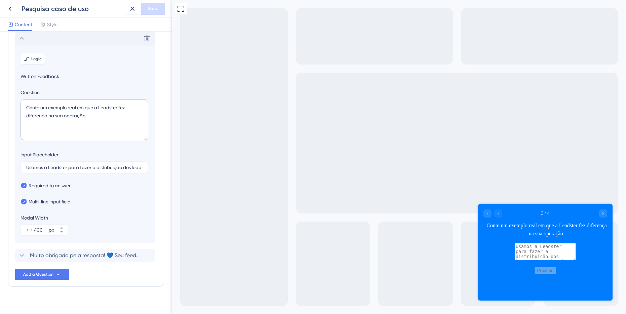
click at [576, 256] on textarea at bounding box center [545, 251] width 61 height 17
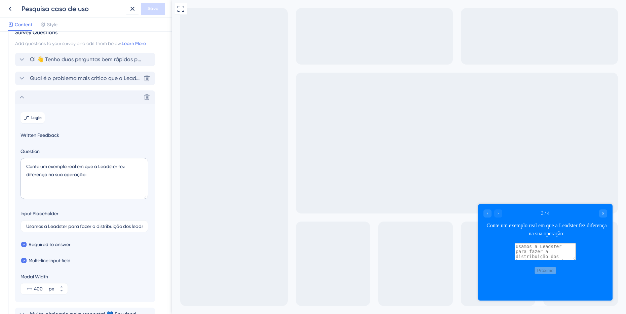
click at [65, 80] on span "Qual é o problema mais crítico que a Leadster resolveu para sua operação de mar…" at bounding box center [85, 78] width 111 height 8
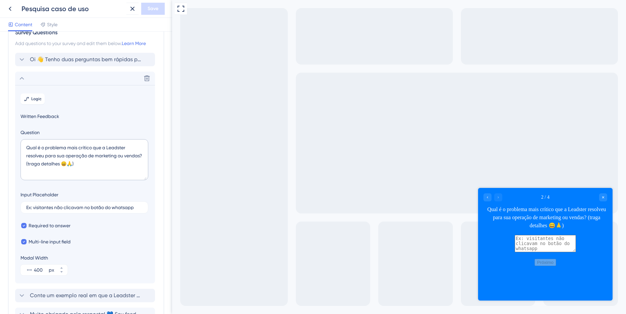
scroll to position [58, 0]
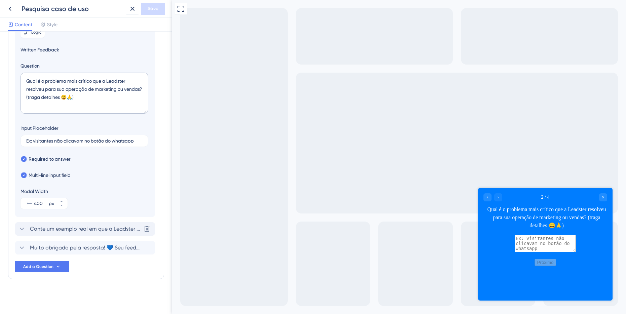
click at [92, 235] on div "Conte um exemplo real em que a Leadster fez diferença na sua operação: Delete" at bounding box center [85, 228] width 140 height 13
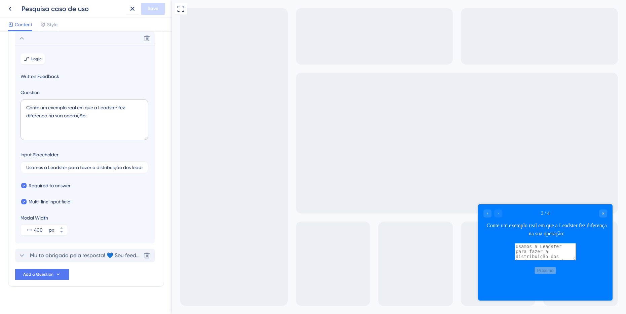
click at [83, 252] on span "Muito obrigado pela resposta! 💙 Seu feedback é essencial para construção de uma…" at bounding box center [85, 256] width 111 height 8
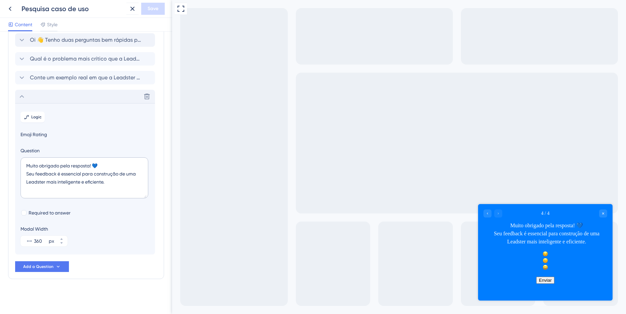
scroll to position [38, 0]
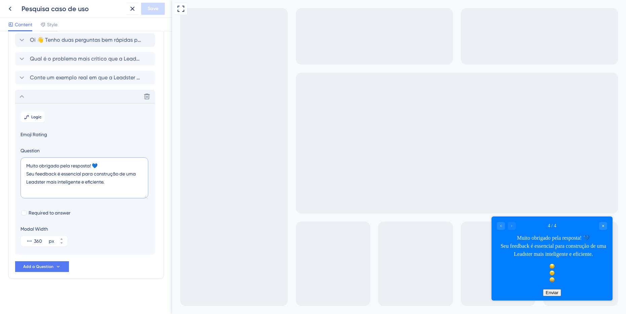
click at [106, 181] on textarea "Muito obrigado pela resposta! 💙 Seu feedback é essencial para construção de uma…" at bounding box center [85, 177] width 128 height 41
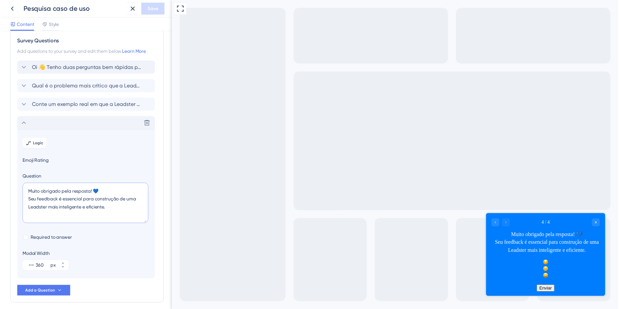
scroll to position [0, 0]
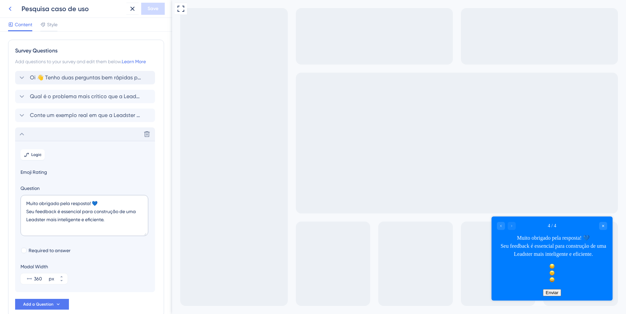
click at [12, 9] on icon at bounding box center [10, 9] width 8 height 8
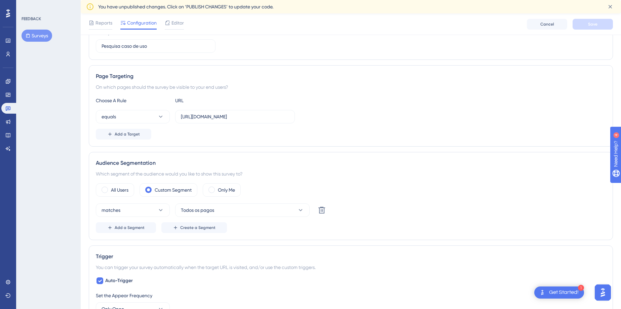
scroll to position [112, 0]
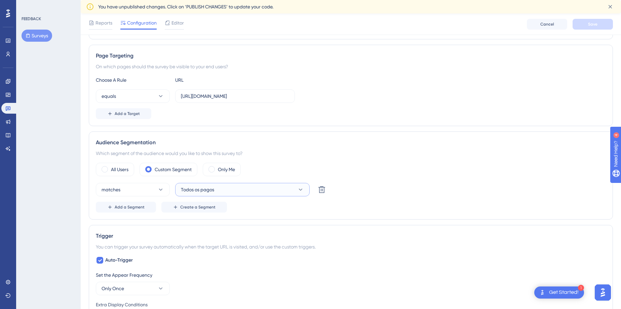
click at [221, 188] on button "Todos os pagos" at bounding box center [242, 189] width 135 height 13
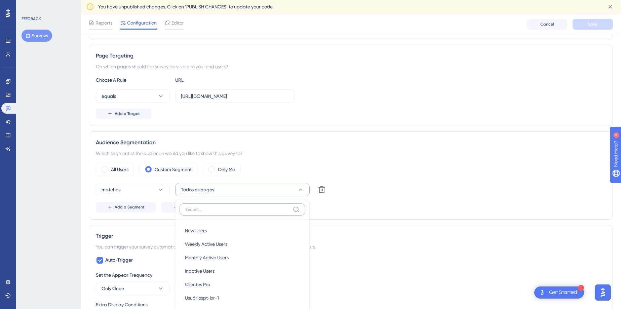
scroll to position [219, 0]
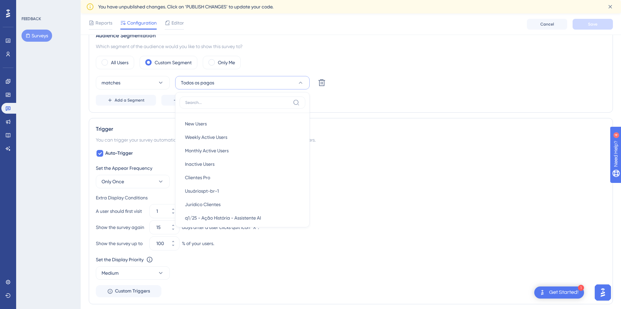
click at [384, 66] on div "All Users Custom Segment Only Me" at bounding box center [351, 62] width 510 height 13
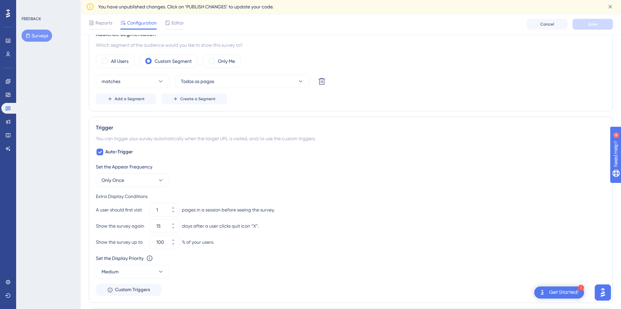
scroll to position [231, 0]
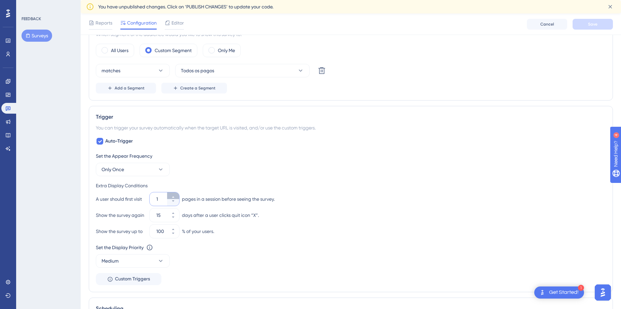
click at [175, 194] on button "1" at bounding box center [173, 195] width 12 height 7
type input "2"
click at [177, 221] on button "15" at bounding box center [173, 218] width 12 height 7
click at [177, 221] on button "14" at bounding box center [173, 218] width 12 height 7
click at [177, 221] on button "13" at bounding box center [173, 218] width 12 height 7
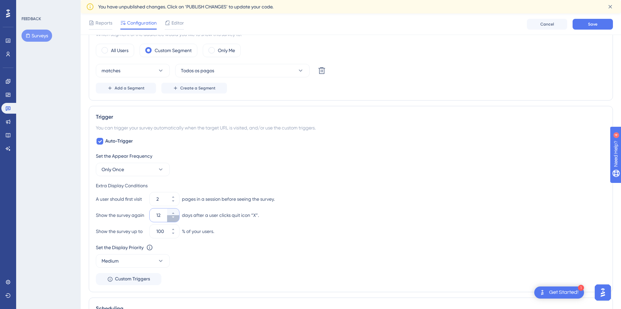
click at [177, 221] on button "12" at bounding box center [173, 218] width 12 height 7
click at [177, 221] on button "11" at bounding box center [173, 218] width 12 height 7
click at [177, 221] on button "10" at bounding box center [173, 218] width 12 height 7
click at [177, 221] on button "9" at bounding box center [173, 218] width 12 height 7
click at [177, 220] on button "8" at bounding box center [173, 218] width 12 height 7
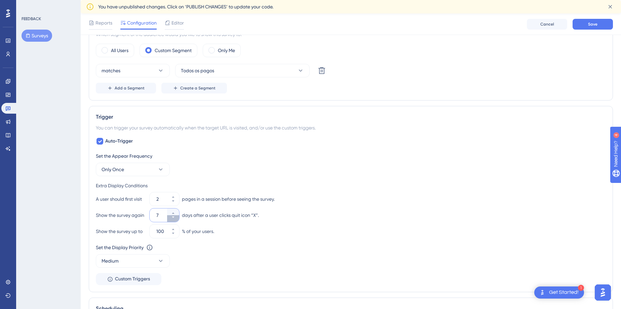
click at [177, 220] on button "7" at bounding box center [173, 218] width 12 height 7
click at [177, 220] on button "6" at bounding box center [173, 218] width 12 height 7
click at [175, 213] on button "5" at bounding box center [173, 212] width 12 height 7
click at [175, 213] on button "6" at bounding box center [173, 212] width 12 height 7
click at [176, 212] on button "7" at bounding box center [173, 212] width 12 height 7
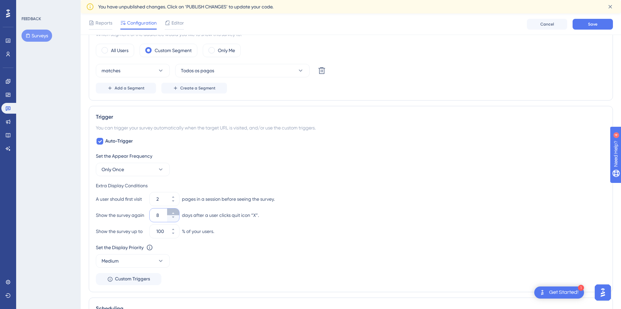
click at [176, 212] on button "8" at bounding box center [173, 212] width 12 height 7
click at [176, 212] on button "9" at bounding box center [173, 212] width 12 height 7
type input "10"
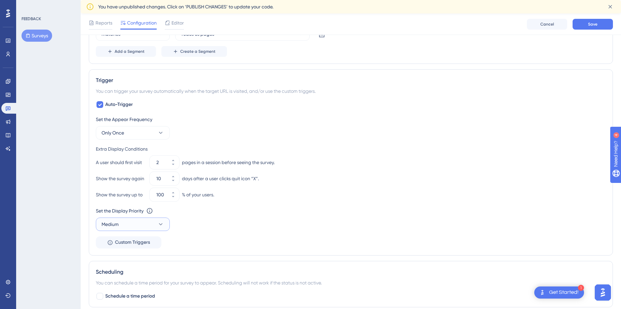
click at [157, 229] on button "Medium" at bounding box center [133, 224] width 74 height 13
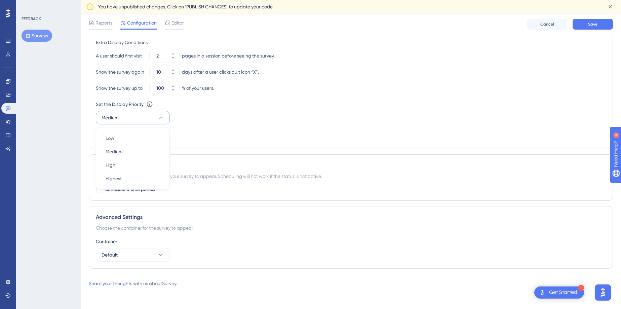
click at [221, 126] on div "Set the Appear Frequency Only Once Extra Display Conditions A user should first…" at bounding box center [351, 75] width 510 height 133
click at [166, 119] on button "Medium" at bounding box center [133, 117] width 74 height 13
click at [220, 113] on div "Set the Display Priority This option will set the display priority between auto…" at bounding box center [351, 112] width 510 height 24
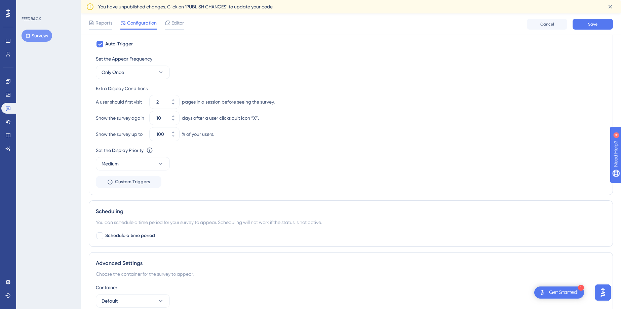
scroll to position [319, 0]
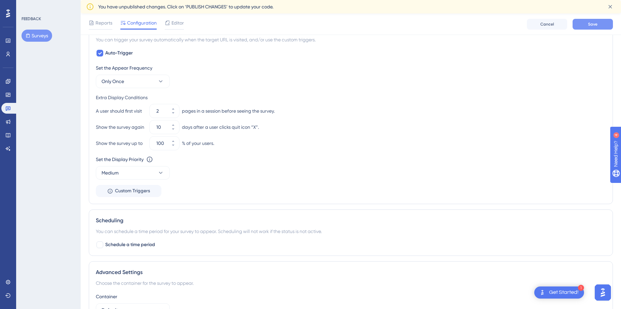
click at [599, 23] on button "Save" at bounding box center [593, 24] width 40 height 11
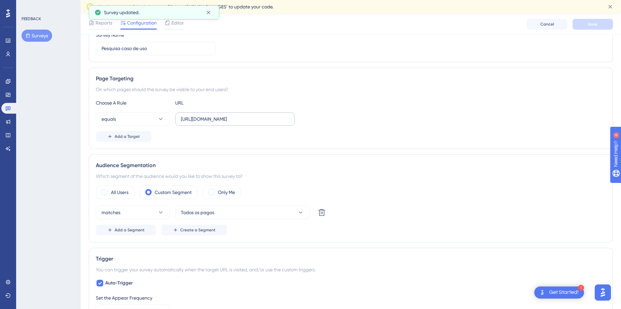
scroll to position [68, 0]
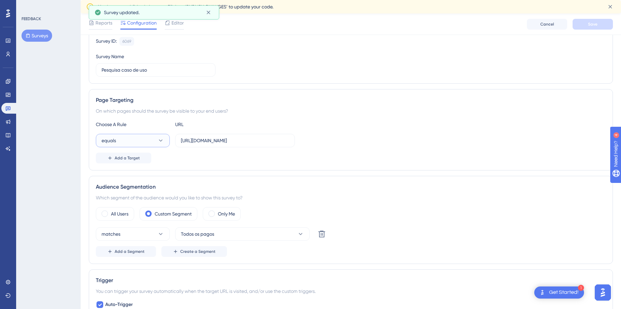
click at [143, 140] on button "equals" at bounding box center [133, 140] width 74 height 13
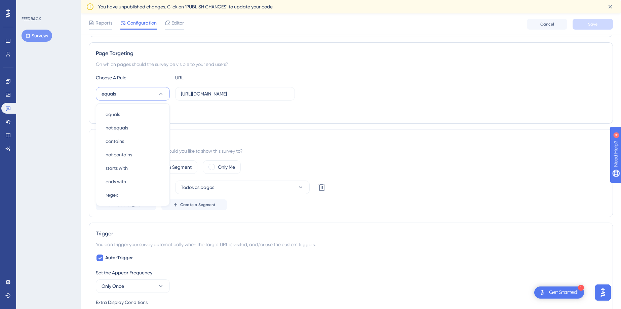
click at [189, 64] on div "On which pages should the survey be visible to your end users?" at bounding box center [351, 64] width 510 height 8
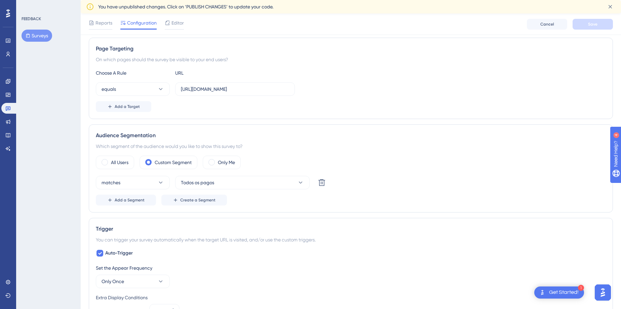
scroll to position [144, 0]
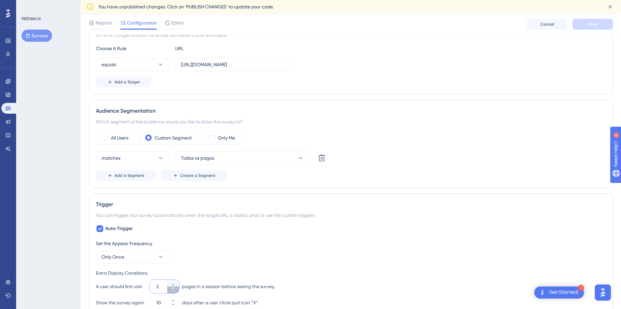
click at [174, 289] on icon at bounding box center [173, 289] width 4 height 4
type input "1"
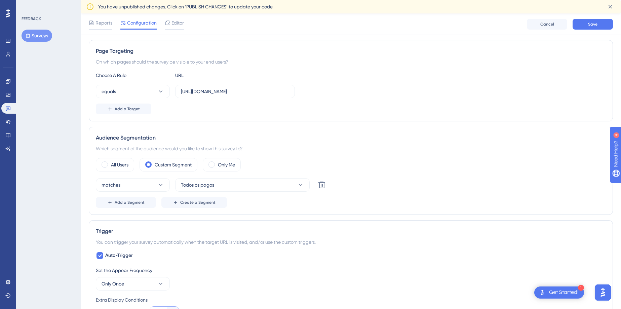
scroll to position [116, 0]
click at [605, 22] on button "Save" at bounding box center [593, 24] width 40 height 11
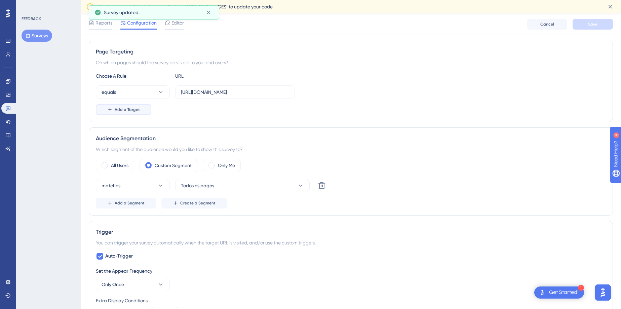
click at [138, 108] on span "Add a Target" at bounding box center [127, 109] width 25 height 5
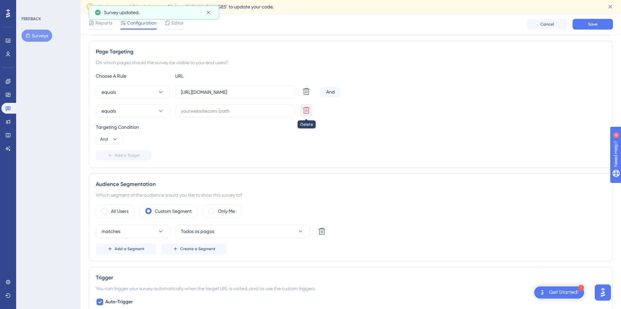
click at [304, 96] on icon at bounding box center [306, 91] width 8 height 8
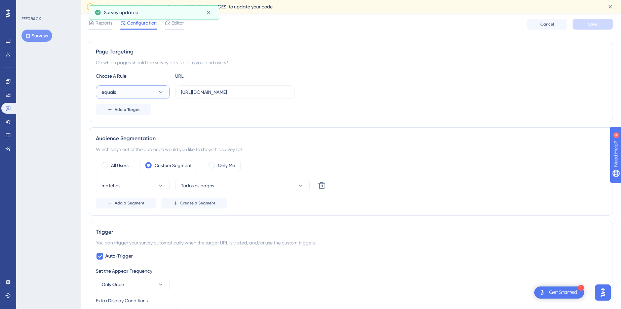
click at [161, 91] on icon at bounding box center [160, 92] width 7 height 7
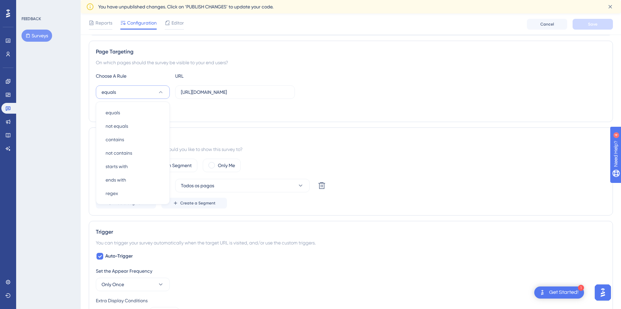
click at [251, 65] on div "On which pages should the survey be visible to your end users?" at bounding box center [351, 63] width 510 height 8
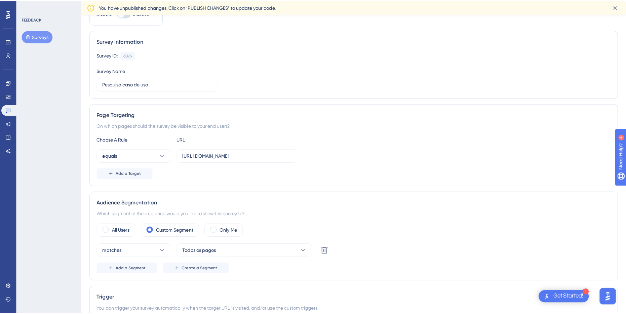
scroll to position [0, 0]
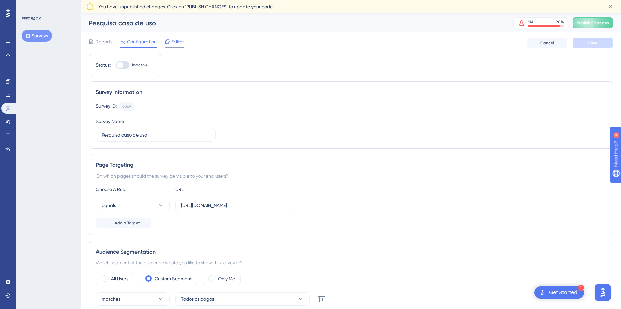
drag, startPoint x: 175, startPoint y: 48, endPoint x: 175, endPoint y: 42, distance: 6.7
click at [175, 48] on div "Reports Configuration Editor Cancel Save" at bounding box center [351, 43] width 525 height 22
click at [175, 42] on span "Editor" at bounding box center [178, 42] width 12 height 8
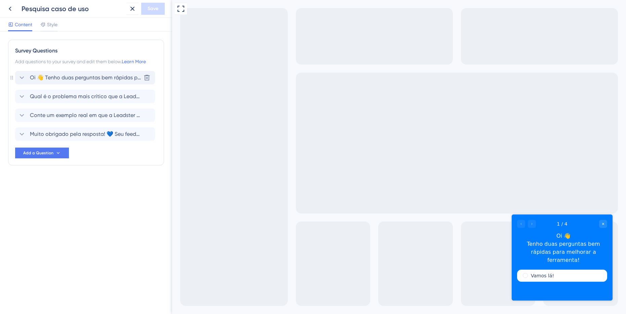
click at [70, 76] on span "Oi 👋 Tenho duas perguntas bem rápidas para melhorar a ferramenta!" at bounding box center [85, 78] width 111 height 8
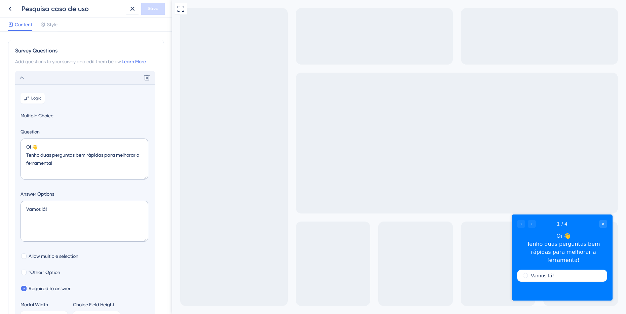
scroll to position [39, 0]
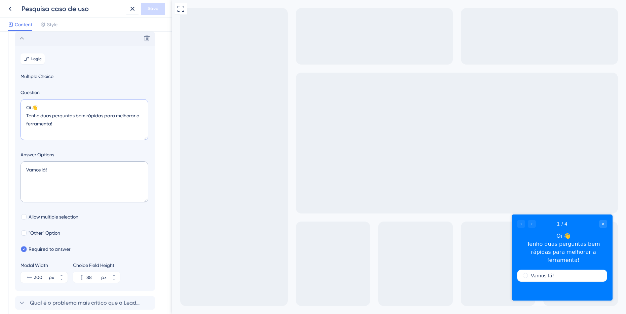
click at [36, 110] on textarea "Oi 👋 Tenho duas perguntas bem rápidas para melhorar a ferramenta!" at bounding box center [85, 119] width 128 height 41
click at [33, 108] on textarea "Oi 👋 Tenho duas perguntas bem rápidas para melhorar a ferramenta!" at bounding box center [85, 119] width 128 height 41
click at [128, 194] on textarea "Vamos lá!" at bounding box center [85, 181] width 128 height 41
click at [77, 122] on textarea "Oi 👋 Tenho duas perguntas bem rápidas para melhorar a ferramenta!" at bounding box center [85, 119] width 128 height 41
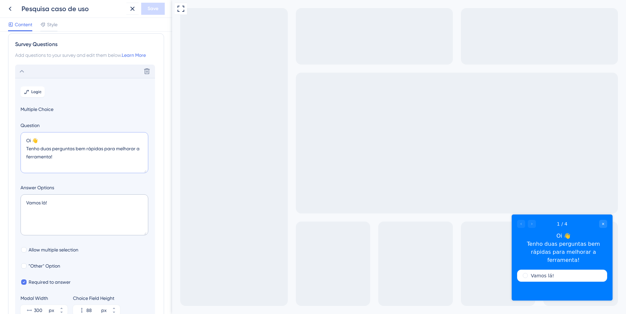
scroll to position [0, 0]
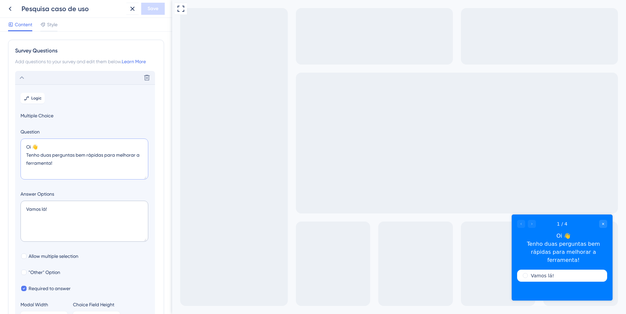
click at [28, 154] on textarea "Oi 👋 Tenho duas perguntas bem rápidas para melhorar a ferramenta!" at bounding box center [85, 159] width 128 height 41
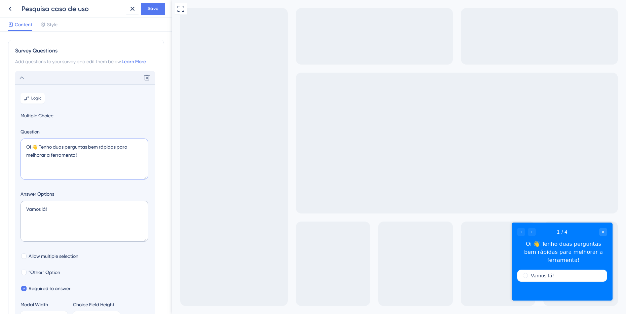
click at [36, 159] on textarea "Oi 👋 Tenho duas perguntas bem rápidas para melhorar a ferramenta!" at bounding box center [85, 159] width 128 height 41
click at [38, 158] on textarea "Oi 👋 Tenho duas perguntas bem rápidas para melhorar a ferramenta!" at bounding box center [85, 159] width 128 height 41
click at [83, 153] on textarea "Oi 👋 Tenho duas perguntas bem rápidas para melhorar a ferramenta!" at bounding box center [85, 159] width 128 height 41
click at [38, 156] on textarea "Oi 👋 Tenho duas perguntas bem rápidas para melhorar a ferramenta!" at bounding box center [85, 159] width 128 height 41
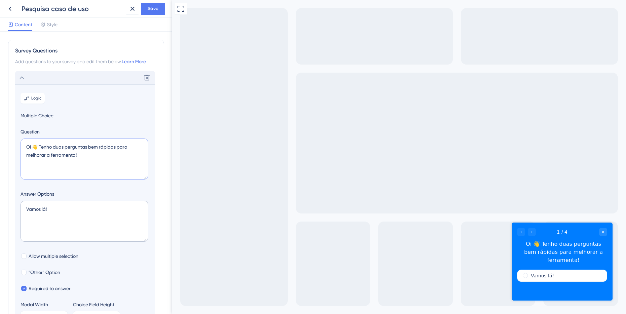
click at [38, 156] on textarea "Oi 👋 Tenho duas perguntas bem rápidas para melhorar a ferramenta!" at bounding box center [85, 159] width 128 height 41
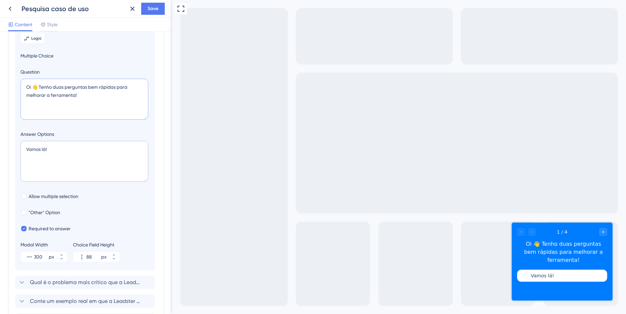
scroll to position [59, 0]
click at [71, 96] on textarea "Oi 👋 Tenho duas perguntas bem rápidas para melhorar a ferramenta!" at bounding box center [85, 100] width 128 height 41
click at [36, 98] on textarea "Oi 👋 Tenho duas perguntas bem rápidas para melhorar a ferramenta!" at bounding box center [85, 100] width 128 height 41
click at [47, 97] on textarea "Oi 👋 Tenho duas perguntas bem rápidas para melhorar a ferramenta!" at bounding box center [85, 100] width 128 height 41
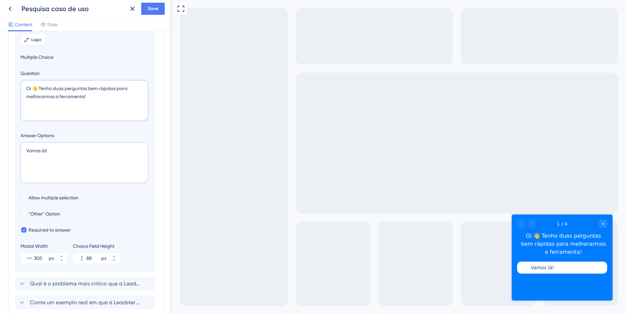
click at [100, 98] on textarea "Oi 👋 Tenho duas perguntas bem rápidas para melhorarmos a ferramenta!" at bounding box center [85, 100] width 128 height 41
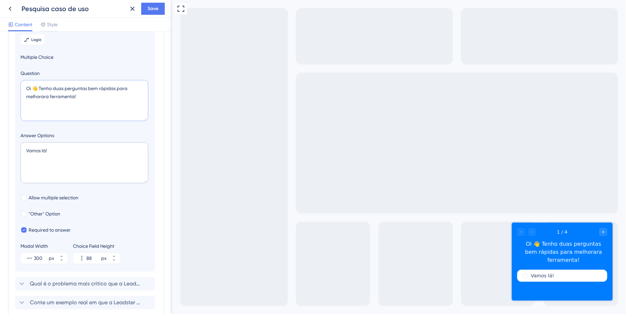
click at [83, 97] on textarea "Oi 👋 Tenho duas perguntas bem rápidas para melhorara ferramenta!" at bounding box center [85, 100] width 128 height 41
click at [90, 95] on textarea "Oi 👋 Tenho duas perguntas bem rápidas para melhorara ferramenta!" at bounding box center [85, 100] width 128 height 41
type textarea "Oi 👋 Tenho duas perguntas bem rápidas para melhorara ferramenta!"
click at [62, 150] on textarea "Vamos lá!" at bounding box center [85, 162] width 128 height 41
click at [43, 144] on textarea "Responder agora" at bounding box center [85, 162] width 128 height 41
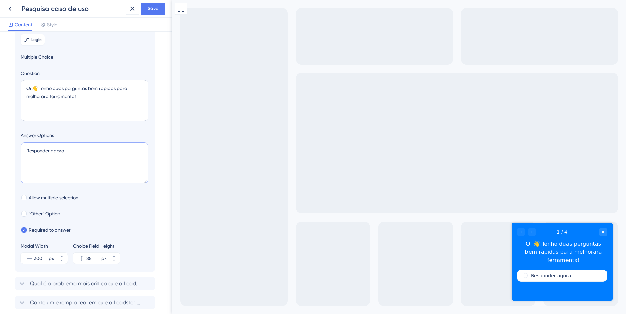
click at [43, 144] on textarea "Responder agora" at bounding box center [85, 162] width 128 height 41
type textarea "Vamos lá!"
drag, startPoint x: 48, startPoint y: 96, endPoint x: 45, endPoint y: 97, distance: 3.4
click at [46, 97] on textarea "Oi 👋 Tenho duas perguntas bem rápidas para melhorara ferramenta!" at bounding box center [85, 100] width 128 height 41
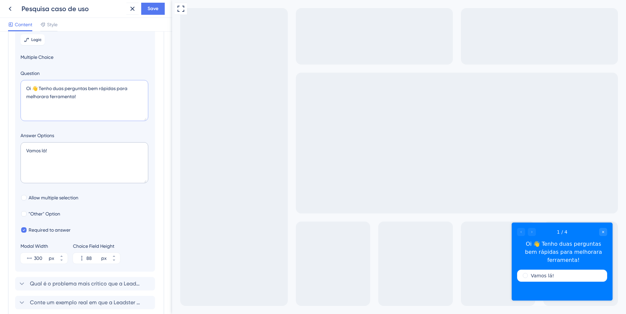
click at [45, 97] on textarea "Oi 👋 Tenho duas perguntas bem rápidas para melhorara ferramenta!" at bounding box center [85, 100] width 128 height 41
type textarea "Oi 👋 Tenho duas perguntas bem rápidas para melhorar a ferramenta!"
click at [74, 142] on textarea "Vamos lá!" at bounding box center [85, 162] width 128 height 41
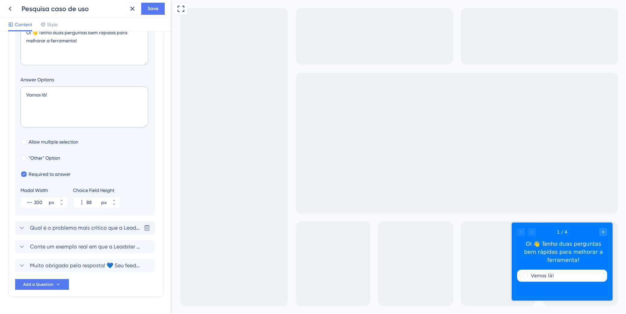
click at [109, 230] on span "Qual é o problema mais crítico que a Leadster resolveu para sua operação de mar…" at bounding box center [85, 228] width 111 height 8
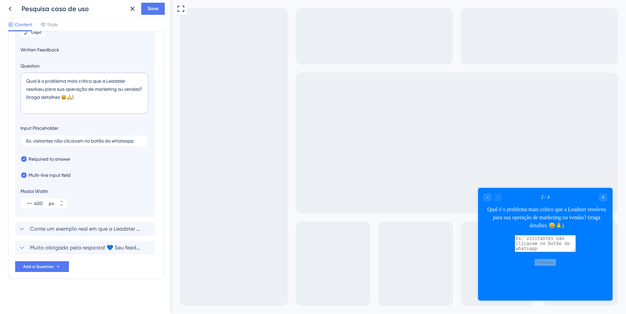
scroll to position [58, 0]
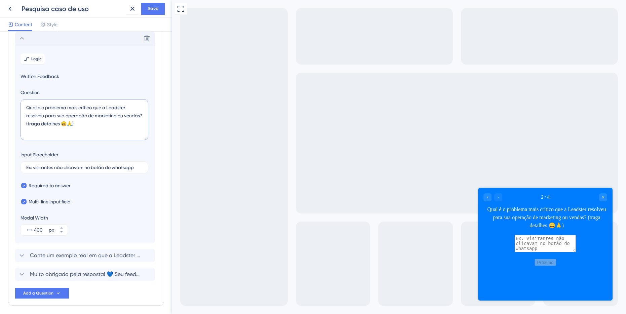
click at [51, 109] on textarea "Qual é o problema mais crítico que a Leadster resolveu para sua operação de mar…" at bounding box center [85, 119] width 128 height 41
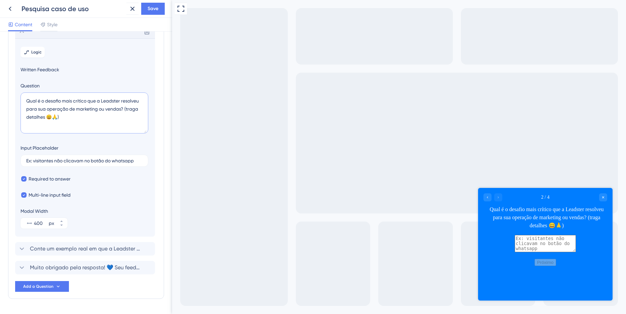
scroll to position [72, 0]
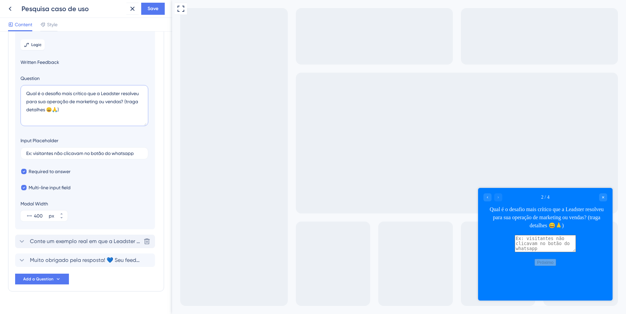
type textarea "Qual é o desafio mais crítico que a Leadster resolveu para sua operação de mark…"
click at [106, 236] on div "Conte um exemplo real em que a Leadster fez diferença na sua operação: Delete" at bounding box center [85, 241] width 140 height 13
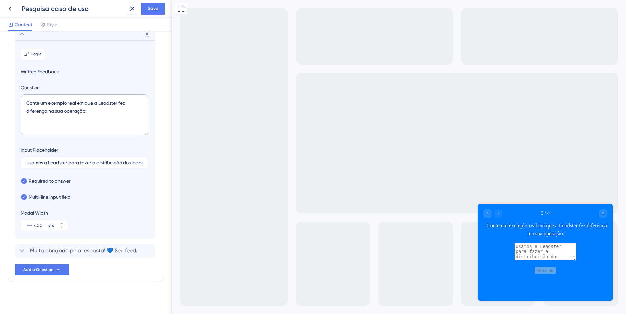
scroll to position [85, 0]
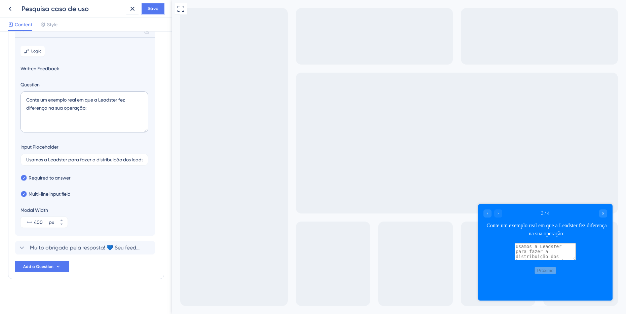
click at [149, 10] on span "Save" at bounding box center [153, 9] width 11 height 8
click at [96, 118] on textarea "Conte um exemplo real em que a Leadster fez diferença na sua operação:" at bounding box center [85, 112] width 128 height 41
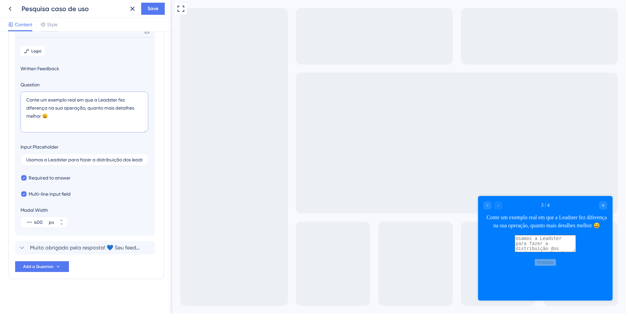
drag, startPoint x: 97, startPoint y: 116, endPoint x: 86, endPoint y: 108, distance: 13.4
click at [86, 108] on textarea "Conte um exemplo real em que a Leadster fez diferença na sua operação, quanto m…" at bounding box center [85, 112] width 128 height 41
click at [87, 108] on textarea "Conte um exemplo real em que a Leadster fez diferença na sua operação, quanto m…" at bounding box center [85, 112] width 128 height 41
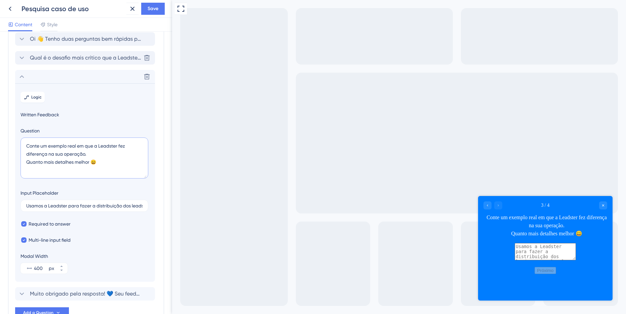
scroll to position [30, 0]
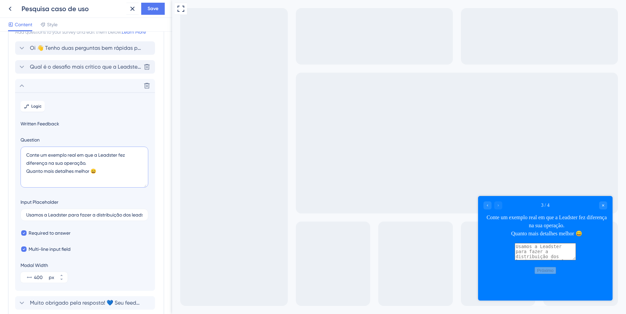
type textarea "Conte um exemplo real em que a Leadster fez diferença na sua operação. Quanto m…"
click at [75, 62] on div "Qual é o desafio mais crítico que a Leadster resolveu para sua operação de mark…" at bounding box center [85, 66] width 140 height 13
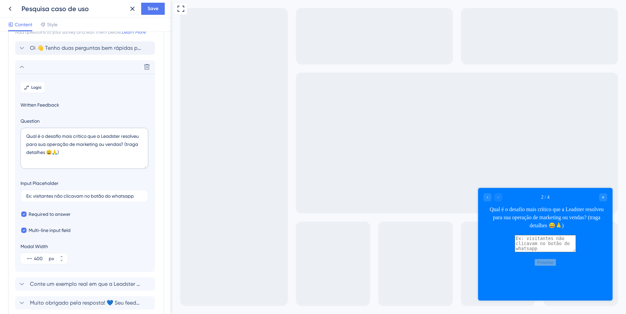
scroll to position [58, 0]
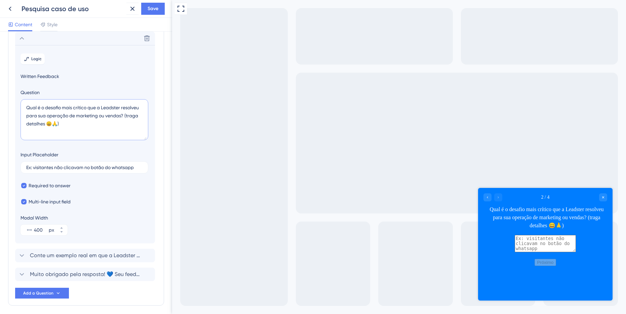
drag, startPoint x: 96, startPoint y: 123, endPoint x: 47, endPoint y: 125, distance: 48.8
click at [47, 125] on textarea "Qual é o desafio mais crítico que a Leadster resolveu para sua operação de mark…" at bounding box center [85, 119] width 128 height 41
click at [51, 125] on textarea "Qual é o desafio mais crítico que a Leadster resolveu para sua operação de mark…" at bounding box center [85, 119] width 128 height 41
click at [71, 124] on textarea "Qual é o desafio mais crítico que a Leadster resolveu para sua operação de mark…" at bounding box center [85, 119] width 128 height 41
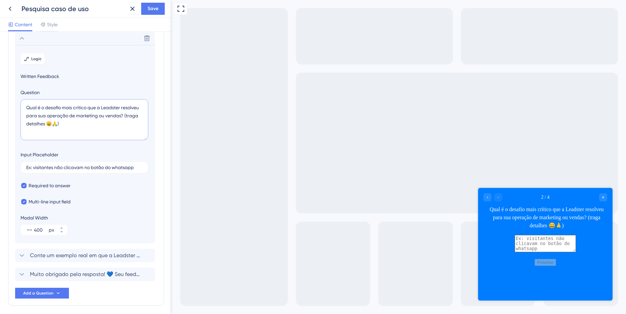
paste textarea "quanto mais detalhes melhor 😄"
click at [76, 125] on textarea "Qual é o desafio mais crítico que a Leadster resolveu para sua operação de mark…" at bounding box center [85, 119] width 128 height 41
click at [90, 125] on textarea "Qual é o desafio mais crítico que a Leadster resolveu para sua operação de mark…" at bounding box center [85, 119] width 128 height 41
click at [57, 126] on textarea "Qual é o desafio mais crítico que a Leadster resolveu para sua operação de mark…" at bounding box center [85, 119] width 128 height 41
click at [57, 125] on textarea "Qual é o desafio mais crítico que a Leadster resolveu para sua operação de mark…" at bounding box center [85, 119] width 128 height 41
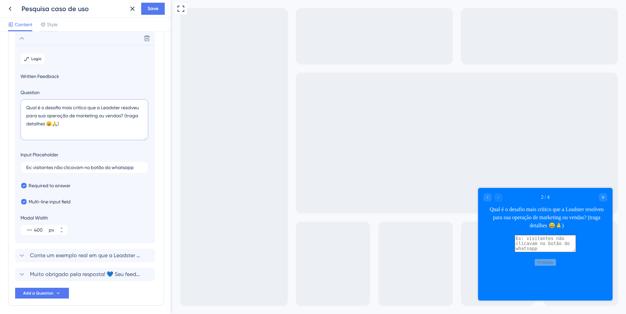
click at [59, 125] on textarea "Qual é o desafio mais crítico que a Leadster resolveu para sua operação de mark…" at bounding box center [85, 119] width 128 height 41
click at [49, 122] on textarea "Qual é o desafio mais crítico que a Leadster resolveu para sua operação de mark…" at bounding box center [85, 119] width 128 height 41
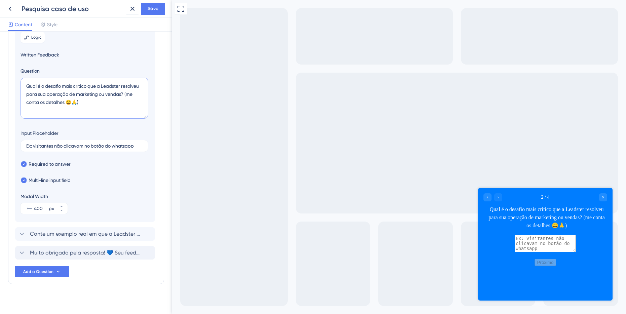
scroll to position [85, 0]
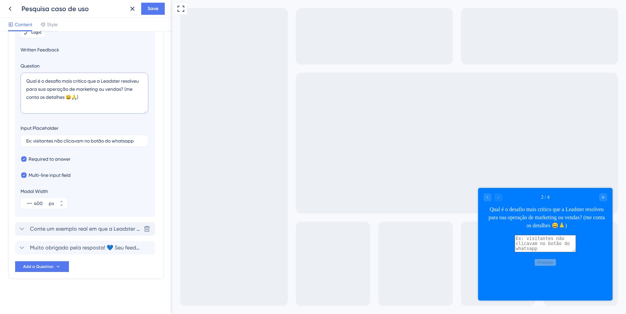
type textarea "Qual é o desafio mais crítico que a Leadster resolveu para sua operação de mark…"
click at [97, 232] on span "Conte um exemplo real em que a Leadster fez diferença na sua operação. Quanto m…" at bounding box center [85, 229] width 111 height 8
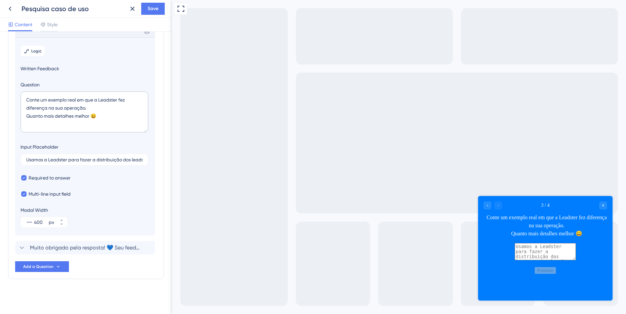
scroll to position [77, 0]
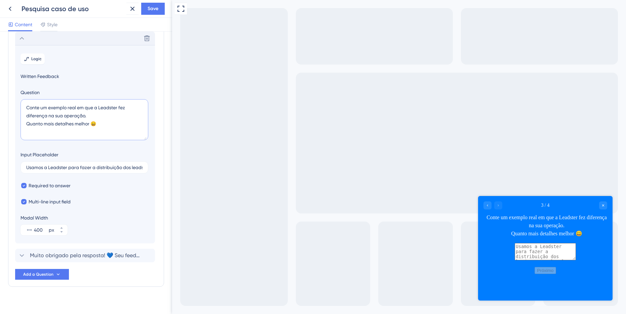
drag, startPoint x: 102, startPoint y: 122, endPoint x: 22, endPoint y: 123, distance: 80.1
click at [22, 123] on textarea "Conte um exemplo real em que a Leadster fez diferença na sua operação. Quanto m…" at bounding box center [85, 119] width 128 height 41
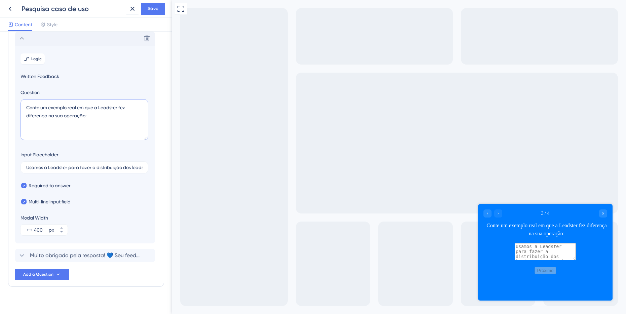
click at [25, 109] on textarea "Conte um exemplo real em que a Leadster fez diferença na sua operação:" at bounding box center [85, 119] width 128 height 41
type textarea "Conte um exemplo real em que a Leadster fez diferença na sua operação:"
drag, startPoint x: 490, startPoint y: 211, endPoint x: 490, endPoint y: 228, distance: 16.5
click at [490, 212] on div "Go to Question 2" at bounding box center [488, 214] width 8 height 8
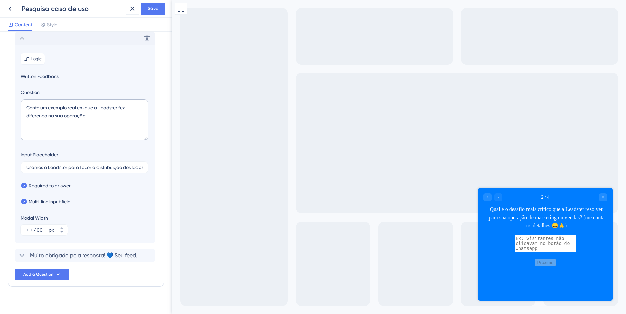
click at [499, 196] on div at bounding box center [493, 197] width 19 height 8
click at [491, 197] on div "Go to Question 1" at bounding box center [488, 197] width 8 height 8
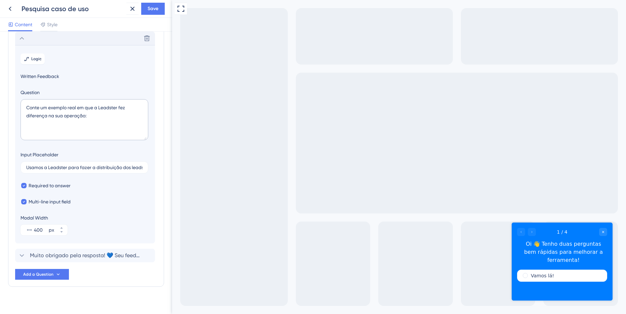
click at [534, 233] on div at bounding box center [526, 232] width 19 height 8
click at [547, 275] on div "Vamos lá!" at bounding box center [562, 285] width 90 height 30
click at [548, 273] on label "Vamos lá!" at bounding box center [542, 276] width 23 height 7
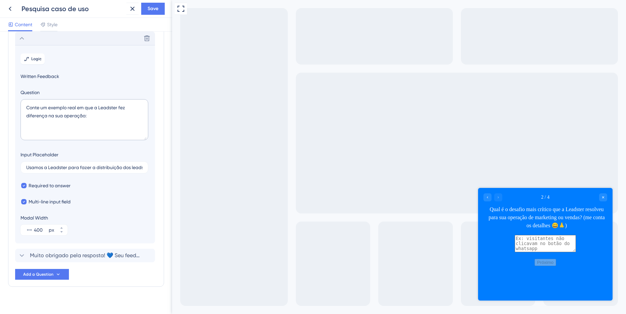
click at [500, 198] on div at bounding box center [493, 197] width 19 height 8
click at [521, 252] on textarea at bounding box center [545, 243] width 61 height 17
type textarea "ddgfgdfgf"
click at [546, 266] on button "Próximo" at bounding box center [546, 262] width 22 height 7
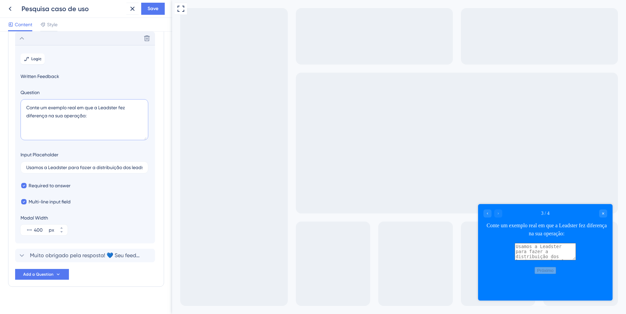
click at [25, 110] on textarea "Conte um exemplo real em que a Leadster fez diferença na sua operação:" at bounding box center [85, 119] width 128 height 41
click at [39, 166] on input "Usamos a Leadster para fazer a distribuição dos leads para o local correto, tem…" at bounding box center [84, 167] width 116 height 5
type input "Ex: Usamos a Leadster para fazer a distribuição dos leads para o local correto,…"
click at [148, 9] on span "Save" at bounding box center [153, 9] width 11 height 8
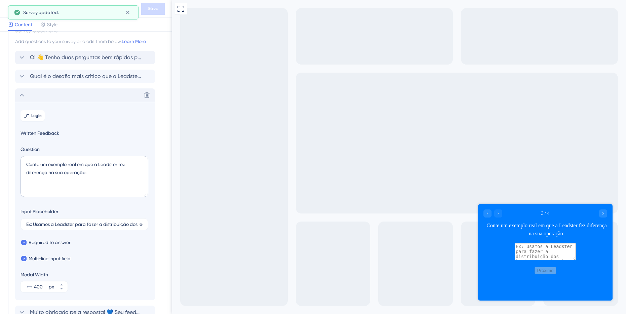
scroll to position [0, 0]
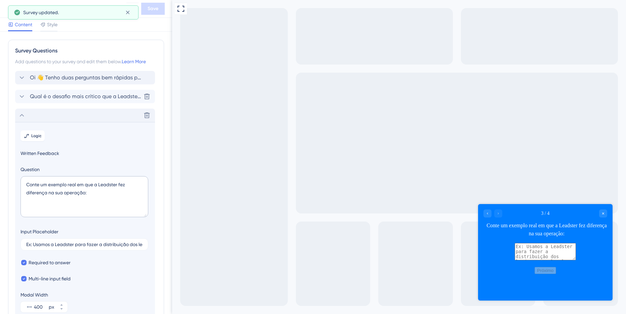
click at [87, 96] on span "Qual é o desafio mais crítico que a Leadster resolveu para sua operação de mark…" at bounding box center [85, 97] width 111 height 8
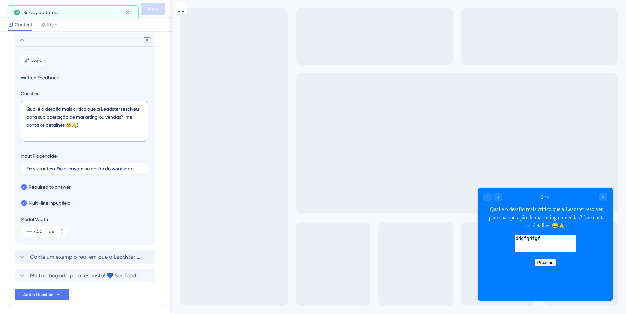
scroll to position [58, 0]
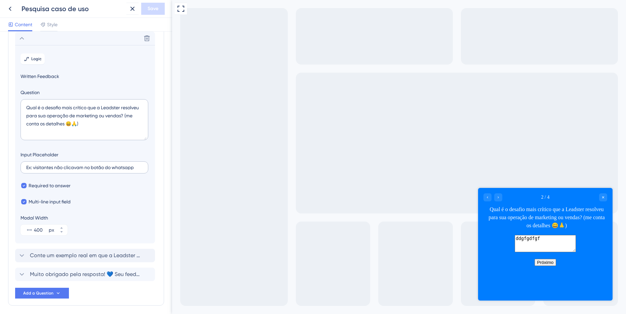
click at [102, 176] on section "Logic Written Feedback Question Qual é o desafio mais crítico que a Leadster re…" at bounding box center [85, 144] width 140 height 199
click at [113, 167] on input "Ex: visitantes não clicavam no botão do whatsapp" at bounding box center [84, 167] width 116 height 5
click at [145, 168] on label "Ex: visitantes não clicavam no botão do whatsapp" at bounding box center [85, 167] width 128 height 12
click at [143, 168] on input "Ex: visitantes não clicavam no botão do whatsapp" at bounding box center [84, 167] width 116 height 5
click at [140, 166] on input "Ex: visitantes não clicavam no botão do whatsapp" at bounding box center [84, 167] width 116 height 5
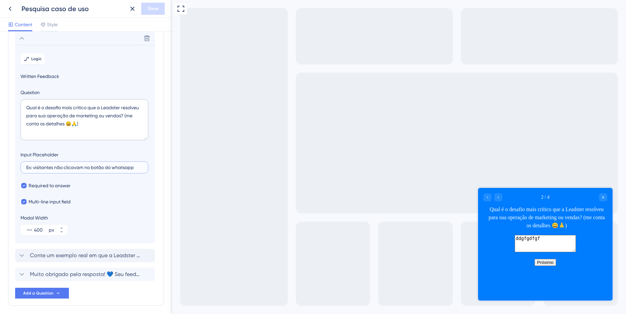
click at [37, 166] on input "Ex: visitantes não clicavam no botão do whatsapp" at bounding box center [84, 167] width 116 height 5
click at [36, 167] on input "Ex: visitantes não clicavam no botão do whatsapp" at bounding box center [84, 167] width 116 height 5
click at [137, 166] on input "Ex: Os visitantes não clicavam no botão do whatsapp" at bounding box center [84, 167] width 116 height 5
click at [147, 166] on label "Ex: Os visitantes não clicavam no botão do whatsapp" at bounding box center [85, 167] width 128 height 12
click at [143, 166] on input "Ex: Os visitantes não clicavam no botão do whatsapp" at bounding box center [84, 167] width 116 height 5
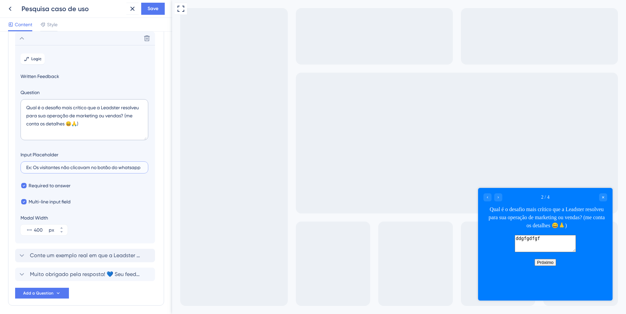
click at [135, 166] on input "Ex: Os visitantes não clicavam no botão do whatsapp" at bounding box center [84, 167] width 116 height 5
click at [103, 168] on input "Ex: Os visitantes não clicavam no botão do WhatsApp pois nosso público" at bounding box center [84, 167] width 116 height 5
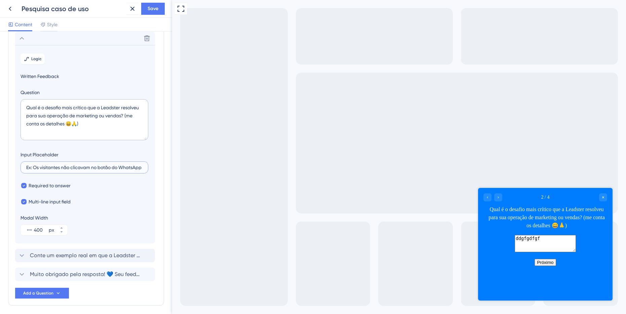
click at [38, 170] on input "Ex: Os visitantes não clicavam no botão do WhatsApp" at bounding box center [84, 167] width 116 height 5
click at [34, 169] on input "Ex: Os visitantes não clicavam no botão do WhatsApp" at bounding box center [84, 167] width 116 height 5
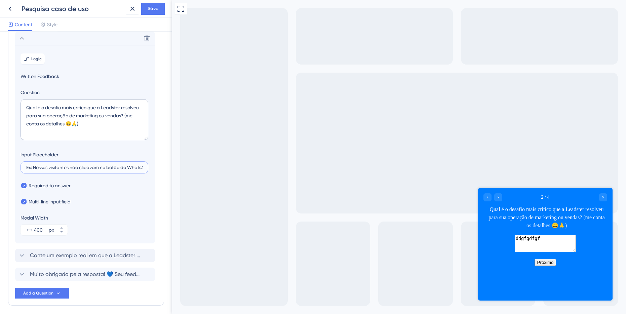
click at [69, 168] on input "Ex: Nossos visitantes não clicavam no botão do WhatsApp" at bounding box center [84, 167] width 116 height 5
click at [63, 169] on input "Ex: Nossos visitantes são engenheiros não clicavam no botão do WhatsApp" at bounding box center [84, 167] width 116 height 5
click at [77, 170] on input "Ex: Nosso público alvo são engenheiros não clicavam no botão do WhatsApp" at bounding box center [84, 167] width 116 height 5
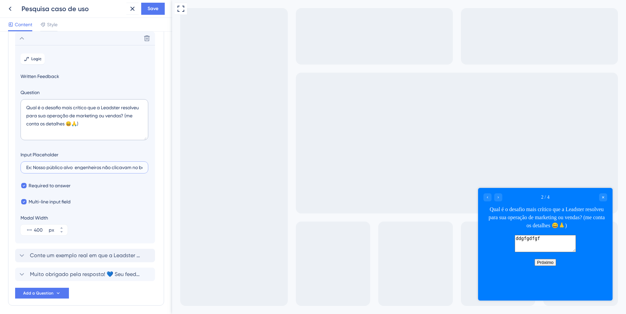
click at [72, 169] on input "Ex: Nosso público alvo engenheiros não clicavam no botão do WhatsApp" at bounding box center [84, 167] width 116 height 5
type input "Ex: Nosso público engenheiros não clicavam no botão do WhatsApp"
click at [515, 252] on textarea "ddgfgdfgf" at bounding box center [545, 243] width 61 height 17
click at [60, 164] on label "Ex: Nosso público engenheiros não clicavam no botão do WhatsApp" at bounding box center [85, 167] width 128 height 12
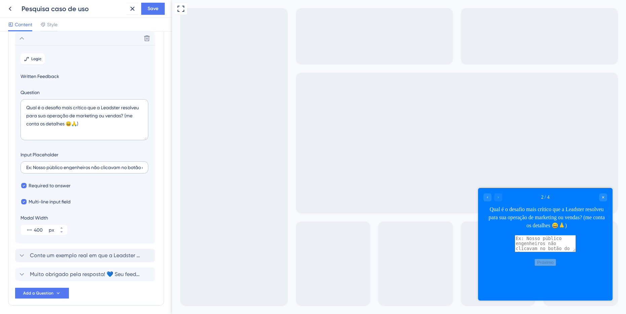
click at [60, 165] on input "Ex: Nosso público engenheiros não clicavam no botão do WhatsApp" at bounding box center [84, 167] width 116 height 5
click at [60, 164] on label "Ex: Nosso público engenheiros não clicavam no botão do WhatsApp" at bounding box center [85, 167] width 128 height 12
click at [60, 165] on input "Ex: Nosso público engenheiros não clicavam no botão do WhatsApp" at bounding box center [84, 167] width 116 height 5
click at [58, 166] on input "Ex: Nosso público engenheiros não clicavam no botão do WhatsApp" at bounding box center [84, 167] width 116 height 5
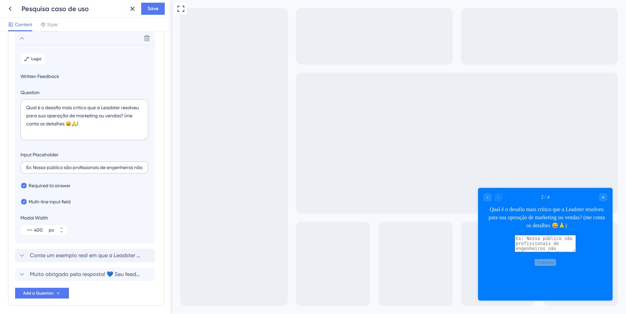
click at [120, 171] on label "Ex: Nossa público são profissionais de engenheiros não clicavam no botão do Wha…" at bounding box center [85, 167] width 128 height 12
click at [120, 170] on input "Ex: Nossa público são profissionais de engenheiros não clicavam no botão do Wha…" at bounding box center [84, 167] width 116 height 5
click at [120, 171] on label "Ex: Nossa público são profissionais de engenheiros não clicavam no botão do Wha…" at bounding box center [85, 167] width 128 height 12
click at [120, 170] on input "Ex: Nossa público são profissionais de engenheiros não clicavam no botão do Wha…" at bounding box center [84, 167] width 116 height 5
click at [123, 170] on input "Ex: Nossa público são profissionais de engenheiros não clicavam no botão do Wha…" at bounding box center [84, 167] width 116 height 5
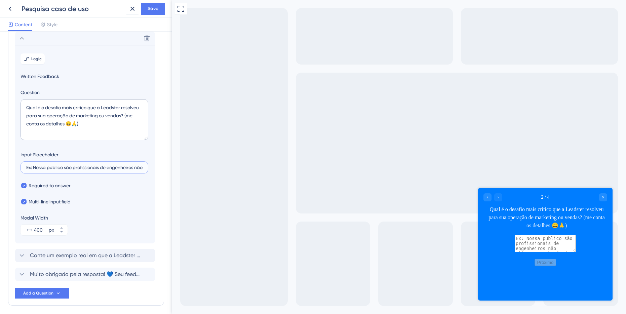
click at [123, 170] on input "Ex: Nossa público são profissionais de engenheiros não clicavam no botão do Wha…" at bounding box center [84, 167] width 116 height 5
click at [91, 167] on input "Ex: Nossa público são profissionais de engenharia e não clicavam no botão do Wh…" at bounding box center [84, 167] width 116 height 5
click at [99, 170] on label "Ex: Nossa público são engenharia e não clicavam no botão do WhatsApp" at bounding box center [85, 167] width 128 height 12
click at [99, 170] on input "Ex: Nossa público são engenharia e não clicavam no botão do WhatsApp" at bounding box center [84, 167] width 116 height 5
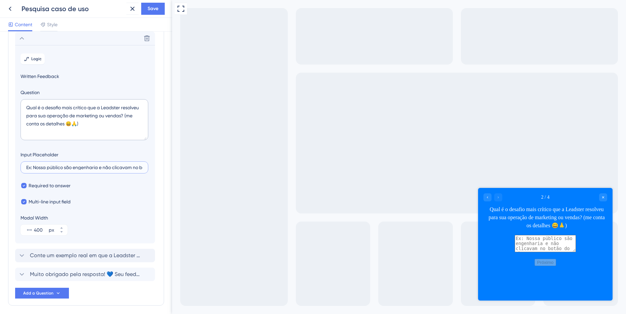
click at [91, 167] on input "Ex: Nossa público são engenharia e não clicavam no botão do WhatsApp" at bounding box center [84, 167] width 116 height 5
click at [46, 168] on input "Ex: Nossa público são engenheiros e não clicavam no botão do WhatsApp" at bounding box center [84, 167] width 116 height 5
click at [58, 167] on input "Ex: Nossos público são engenheiros e não clicavam no botão do WhatsApp" at bounding box center [84, 167] width 116 height 5
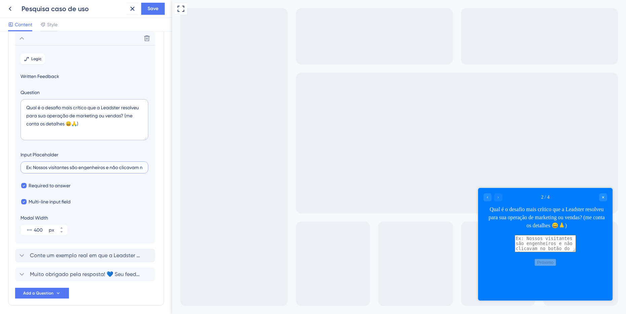
click at [110, 170] on input "Ex: Nossos visitantes são engenheiros e não clicavam no botão do WhatsApp" at bounding box center [84, 167] width 116 height 5
click at [120, 169] on input "Ex: Nossos visitantes são engenheiros e não clicavam no botão do WhatsApp" at bounding box center [84, 167] width 116 height 5
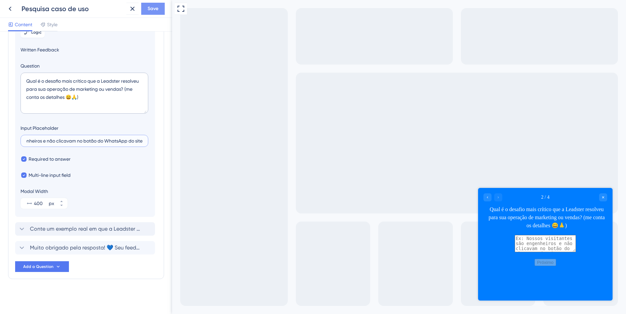
type input "Ex: Nossos visitantes são engenheiros e não clicavam no botão do WhatsApp do si…"
click at [148, 11] on span "Save" at bounding box center [153, 9] width 11 height 8
click at [109, 231] on span "Conte um exemplo real em que a Leadster fez diferença na sua operação:" at bounding box center [85, 229] width 111 height 8
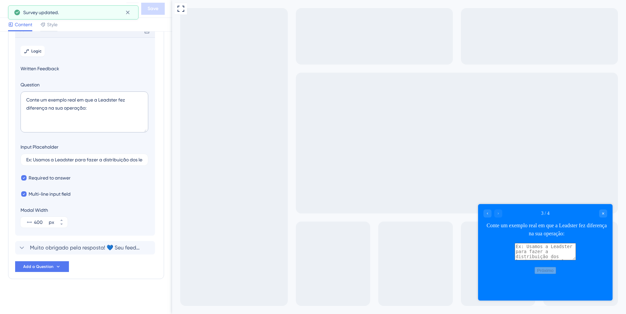
scroll to position [77, 0]
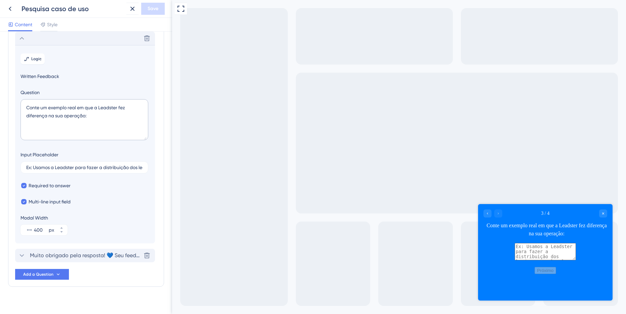
click at [99, 254] on span "Muito obrigado pela resposta! 💙 Seu feedback é essencial para construção de uma…" at bounding box center [85, 256] width 111 height 8
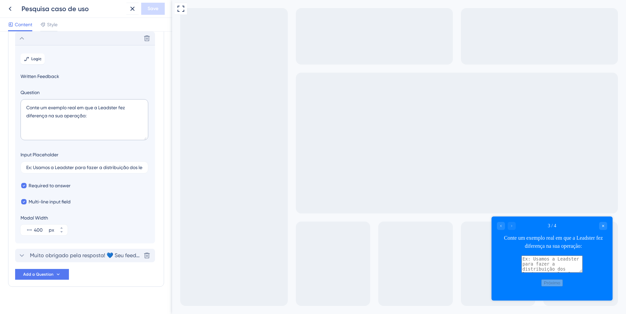
scroll to position [38, 0]
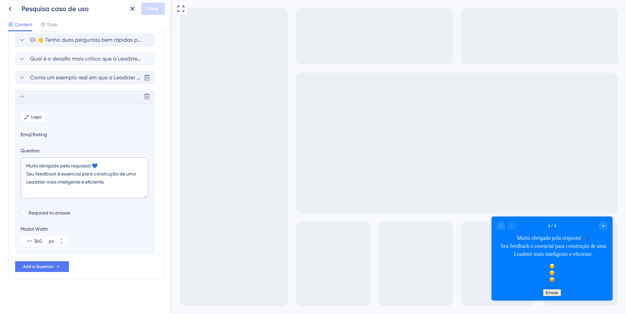
click at [87, 168] on textarea "Muito obrigado pela resposta! 💙 Seu feedback é essencial para construção de uma…" at bounding box center [85, 177] width 128 height 41
type textarea "Muito obrigado 💙 Seu feedback é essencial para construção de uma Leadster mais …"
click at [151, 11] on span "Save" at bounding box center [153, 9] width 11 height 8
